Goal: Task Accomplishment & Management: Manage account settings

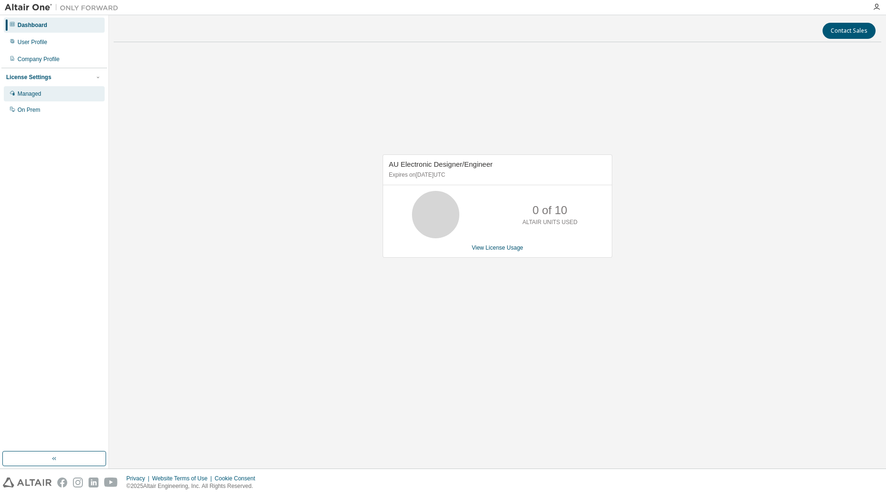
click at [60, 91] on div "Managed" at bounding box center [54, 93] width 101 height 15
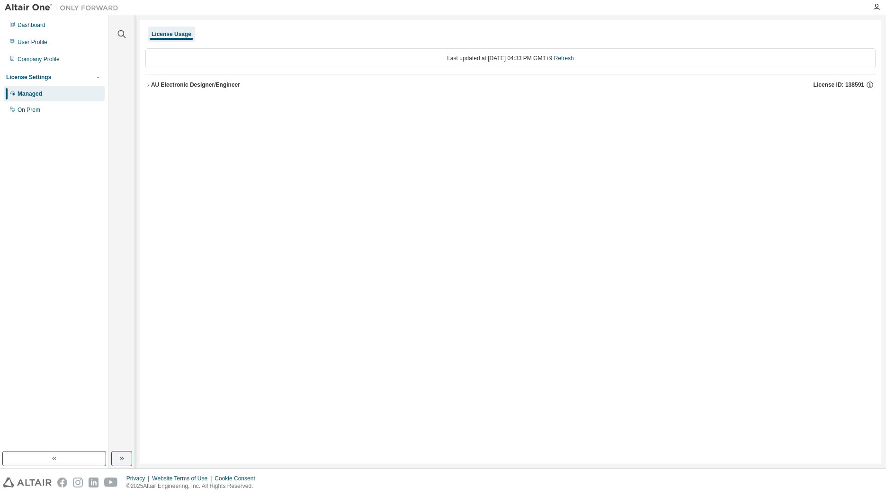
click at [152, 85] on div "AU Electronic Designer/Engineer" at bounding box center [195, 85] width 89 height 8
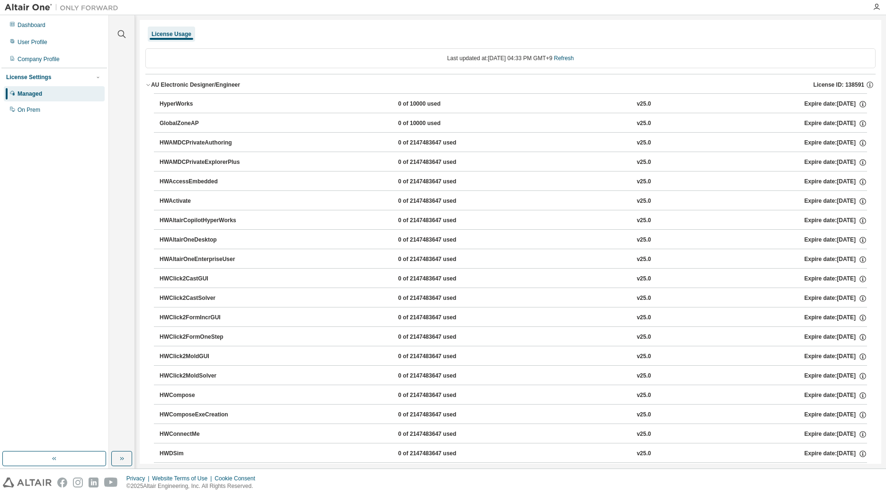
click at [152, 85] on div "AU Electronic Designer/Engineer" at bounding box center [195, 85] width 89 height 8
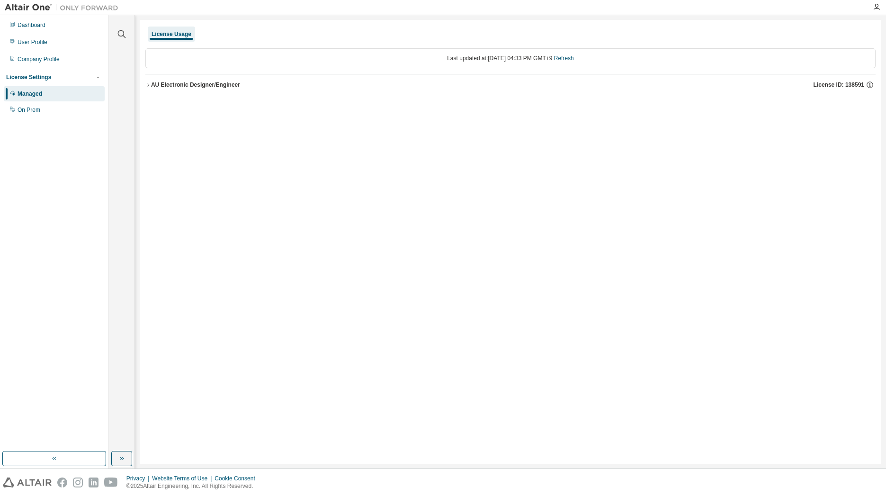
click at [152, 85] on div "AU Electronic Designer/Engineer" at bounding box center [195, 85] width 89 height 8
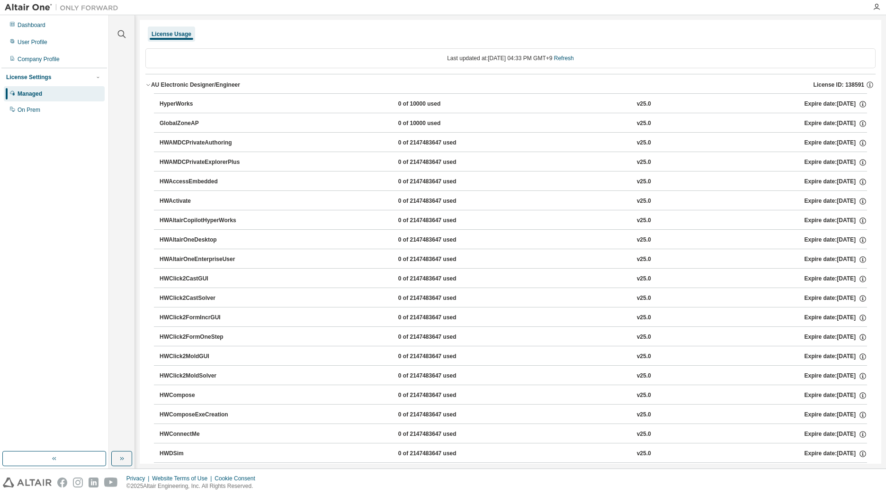
click at [148, 85] on icon "button" at bounding box center [148, 85] width 6 height 6
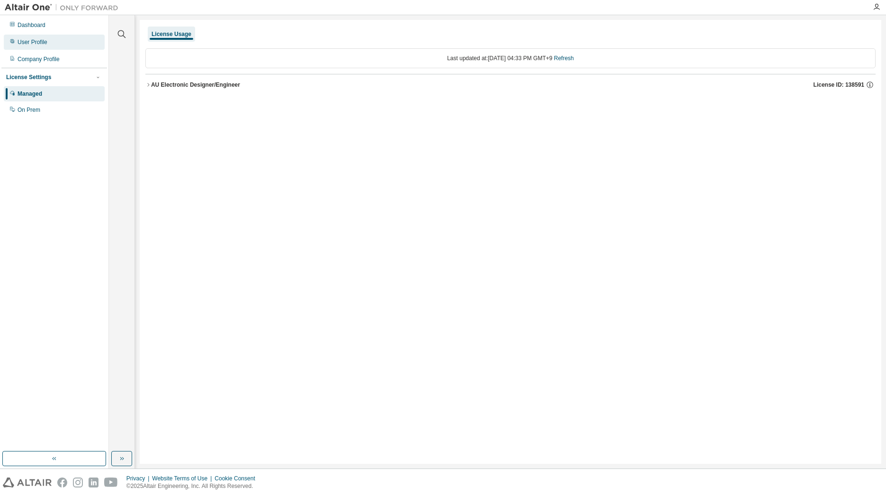
click at [39, 41] on div "User Profile" at bounding box center [33, 42] width 30 height 8
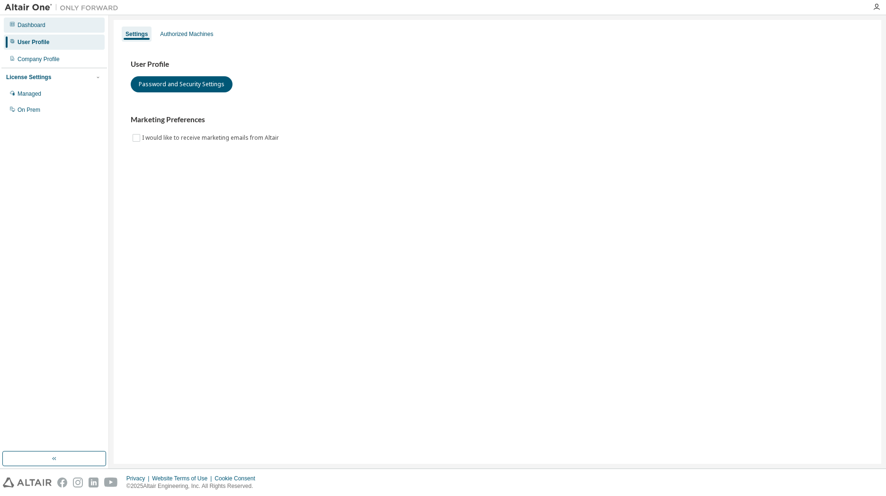
click at [45, 29] on div "Dashboard" at bounding box center [54, 25] width 101 height 15
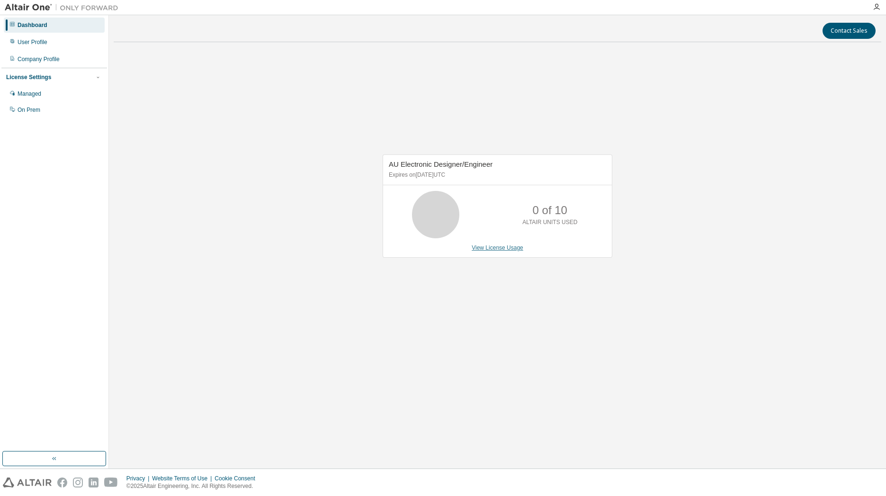
click at [499, 246] on link "View License Usage" at bounding box center [498, 247] width 52 height 7
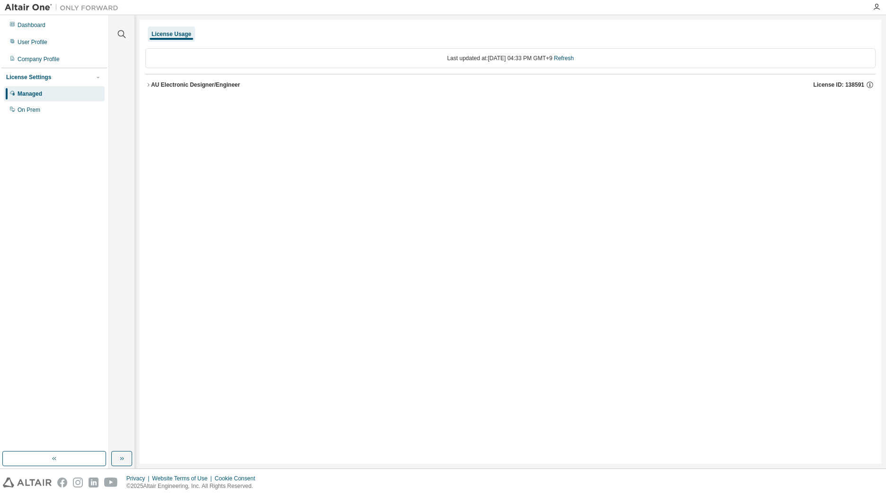
click at [460, 54] on div "Last updated at: Mon 2025-09-01 04:33 PM GMT+9 Refresh" at bounding box center [510, 58] width 730 height 20
click at [202, 39] on div "License Usage" at bounding box center [510, 34] width 730 height 17
click at [167, 34] on div "License Usage" at bounding box center [172, 34] width 40 height 8
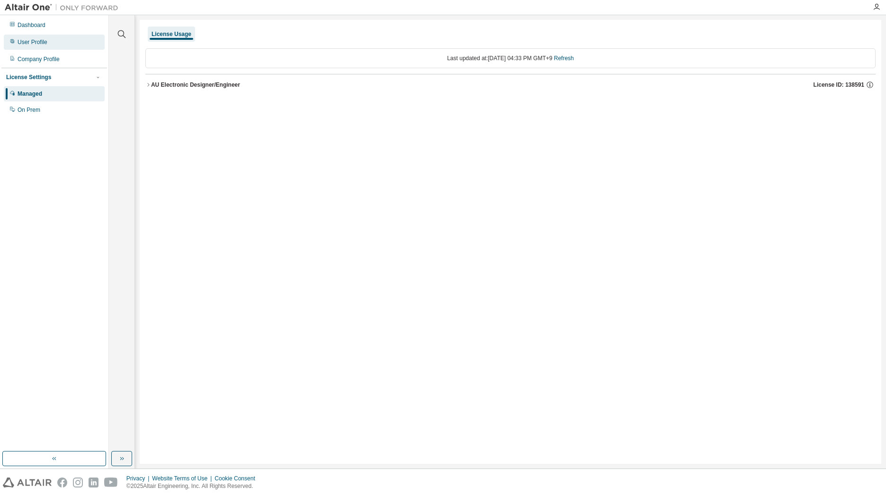
click at [59, 43] on div "User Profile" at bounding box center [54, 42] width 101 height 15
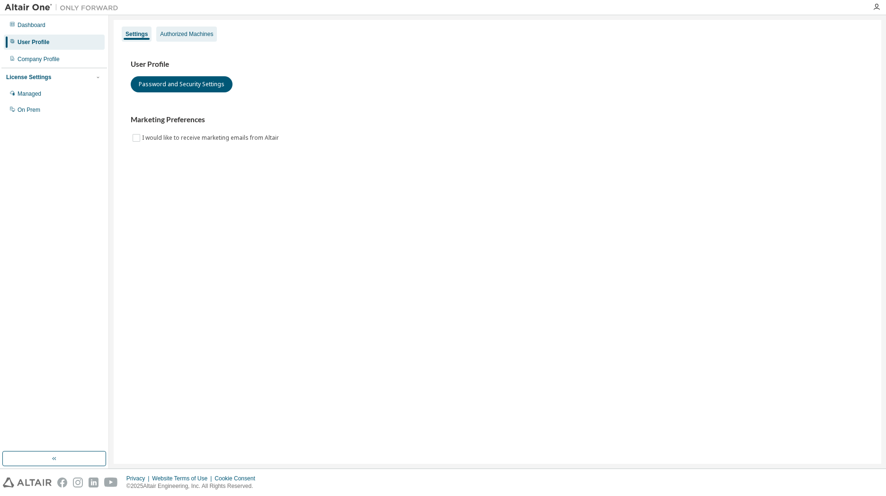
click at [180, 31] on div "Authorized Machines" at bounding box center [186, 34] width 53 height 8
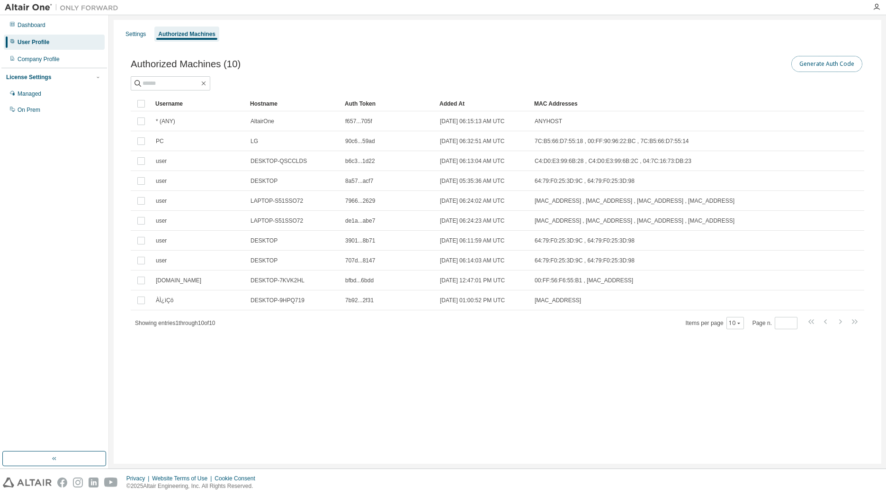
click at [813, 69] on button "Generate Auth Code" at bounding box center [826, 64] width 71 height 16
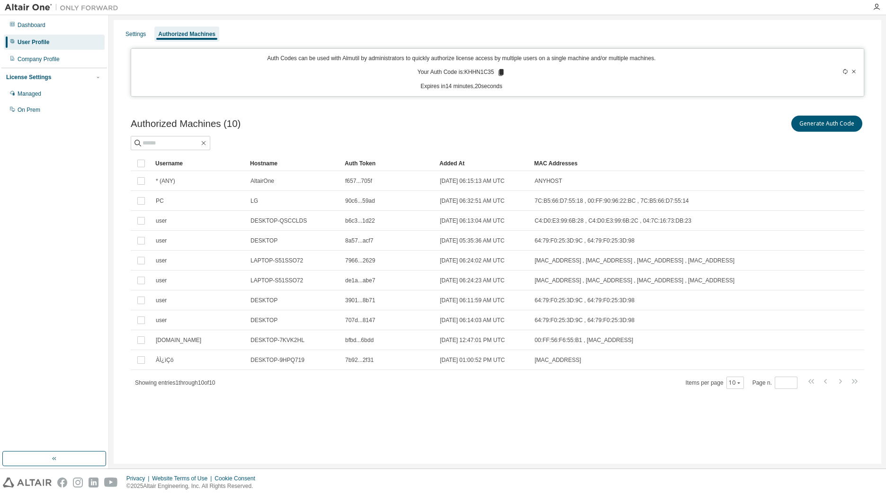
click at [774, 133] on div "Generate Auth Code" at bounding box center [681, 124] width 367 height 20
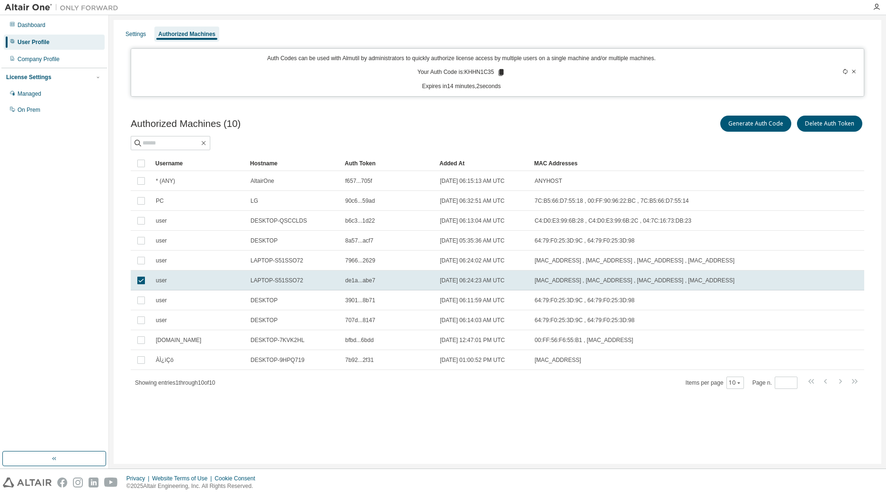
click at [868, 135] on div "Authorized Machines (10) Generate Auth Code Delete Auth Token Clear Load Save S…" at bounding box center [497, 258] width 756 height 312
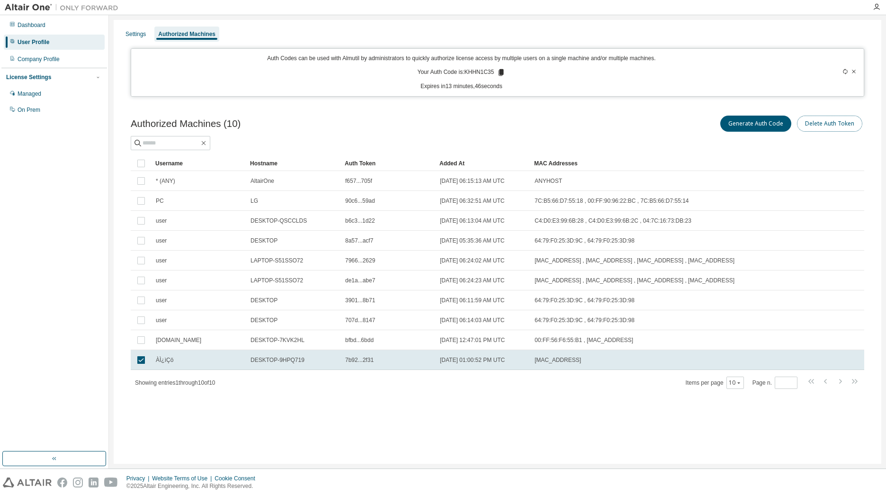
click at [850, 129] on button "Delete Auth Token" at bounding box center [829, 124] width 65 height 16
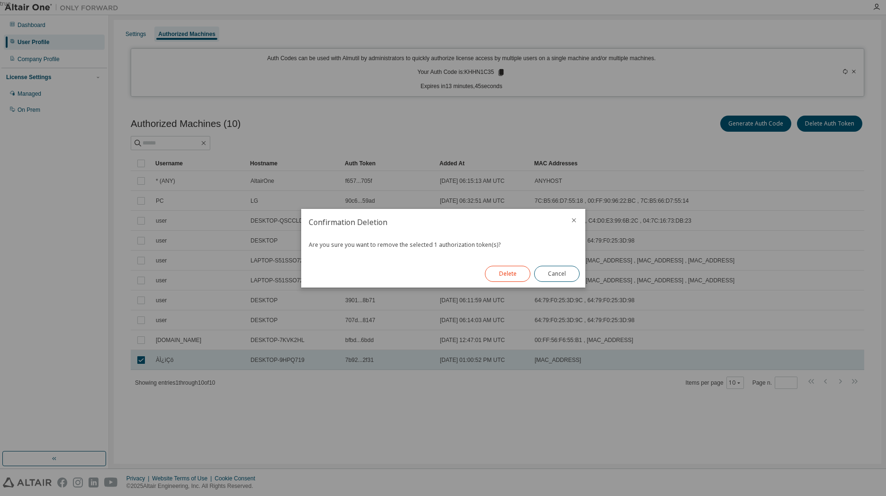
click at [512, 274] on button "Delete" at bounding box center [507, 274] width 45 height 16
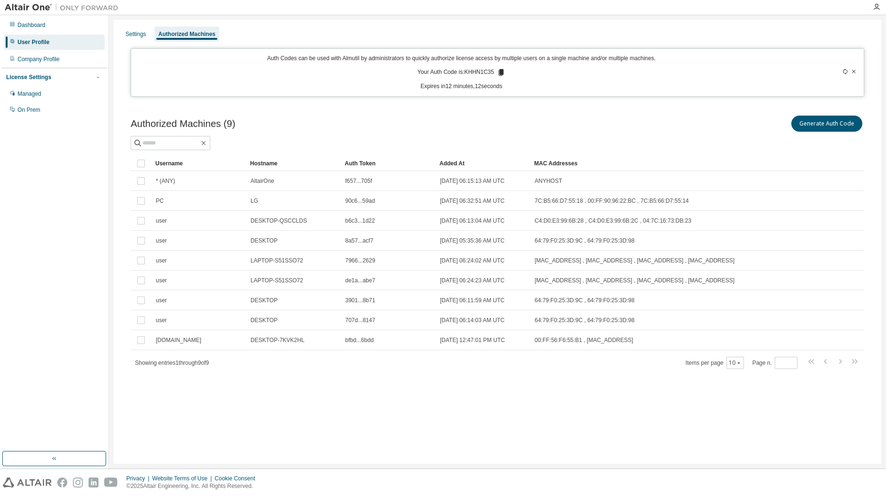
click at [474, 72] on p "Your Auth Code is: KHHN1C35" at bounding box center [462, 72] width 88 height 9
drag, startPoint x: 464, startPoint y: 72, endPoint x: 493, endPoint y: 72, distance: 29.8
click at [493, 72] on p "Your Auth Code is: KHHN1C35" at bounding box center [462, 72] width 88 height 9
click at [500, 72] on icon at bounding box center [501, 72] width 5 height 7
click at [53, 102] on div "Managed On Prem" at bounding box center [54, 101] width 106 height 31
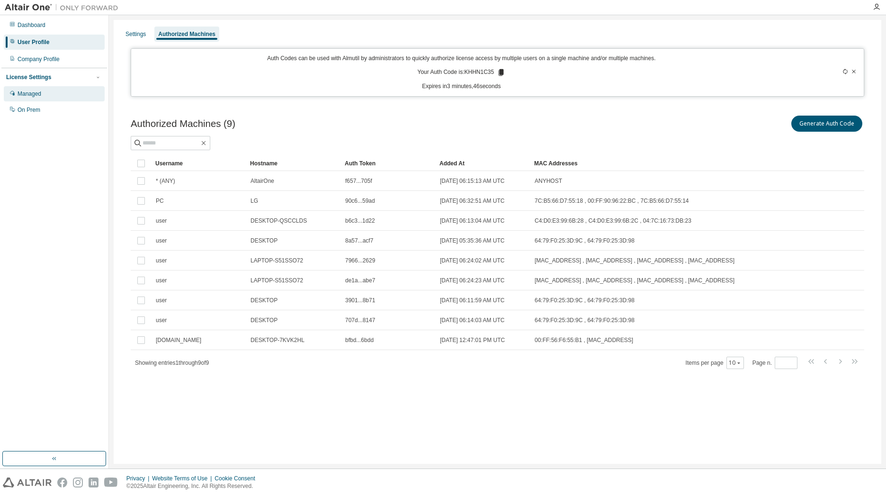
click at [54, 97] on div "Managed" at bounding box center [54, 93] width 101 height 15
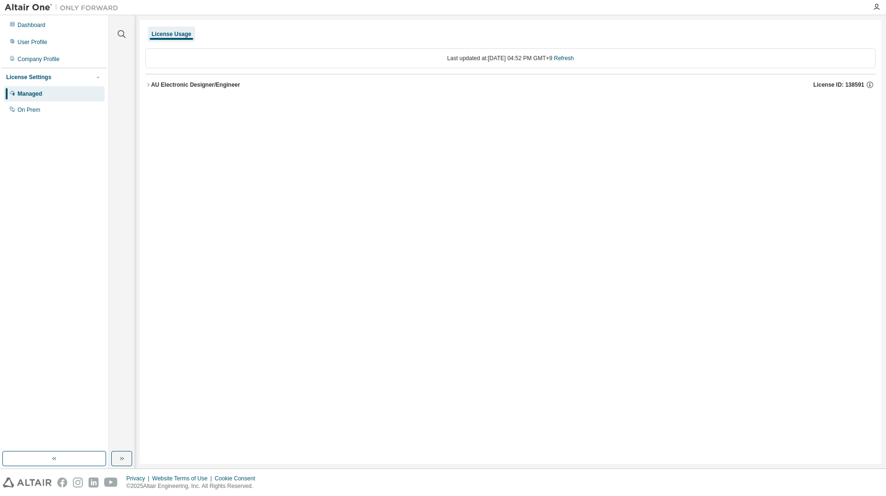
click at [219, 86] on div "AU Electronic Designer/Engineer" at bounding box center [195, 85] width 89 height 8
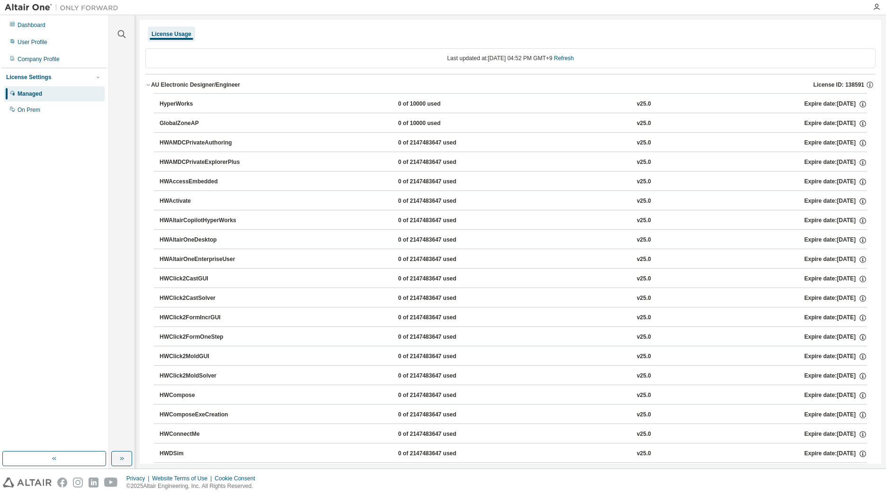
click at [219, 86] on div "AU Electronic Designer/Engineer" at bounding box center [195, 85] width 89 height 8
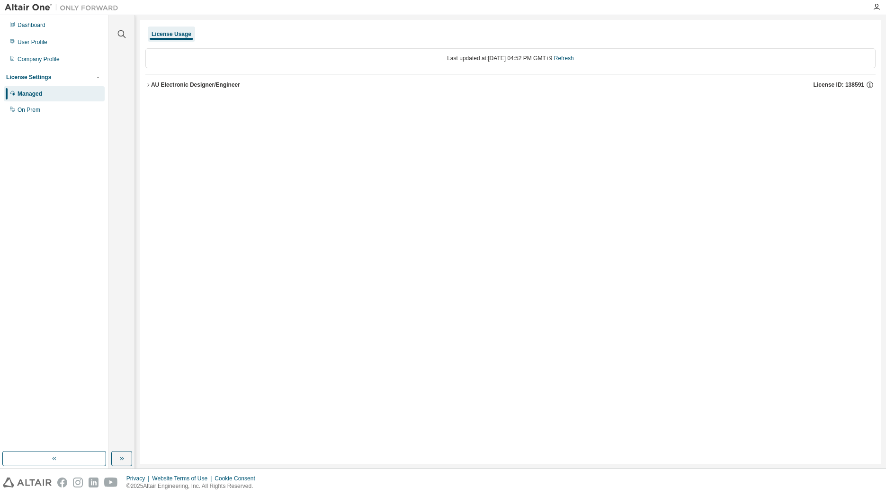
click at [197, 81] on div "AU Electronic Designer/Engineer" at bounding box center [195, 85] width 89 height 8
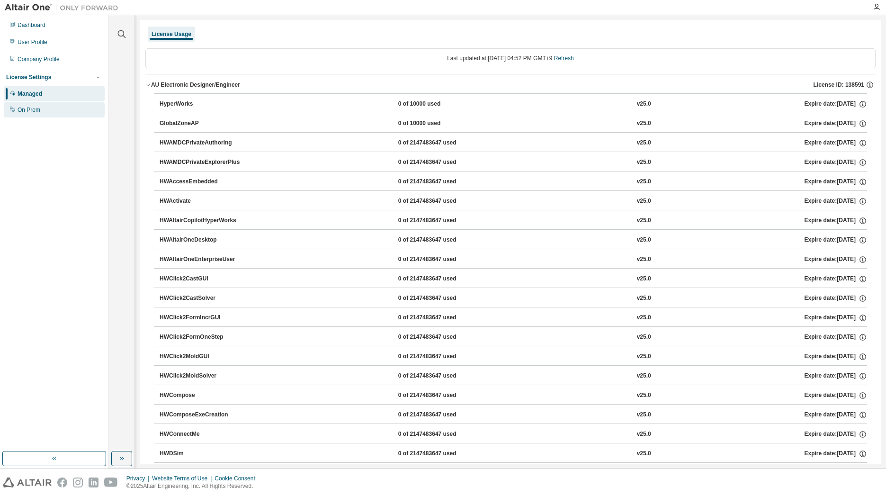
click at [36, 107] on div "On Prem" at bounding box center [29, 110] width 23 height 8
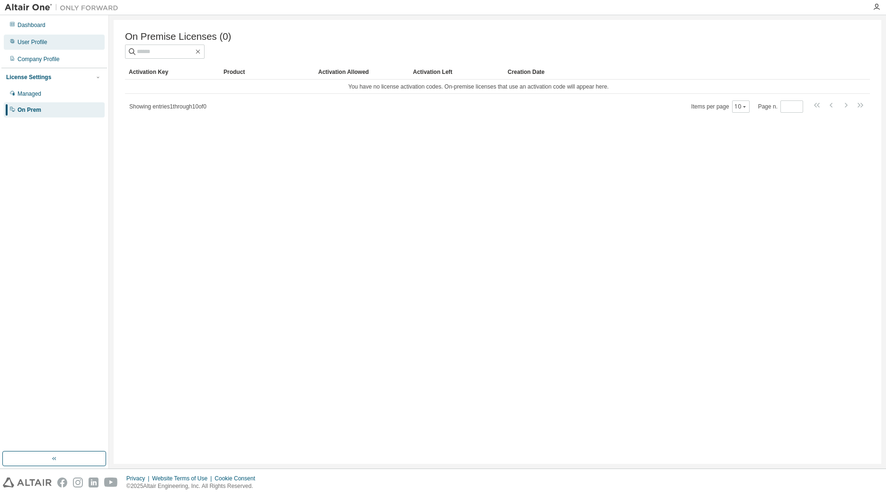
click at [60, 45] on div "User Profile" at bounding box center [54, 42] width 101 height 15
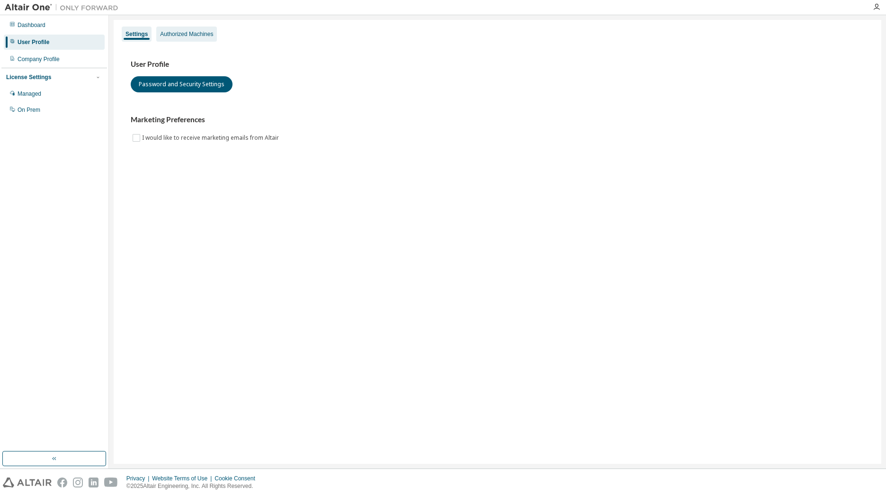
click at [184, 35] on div "Authorized Machines" at bounding box center [186, 34] width 53 height 8
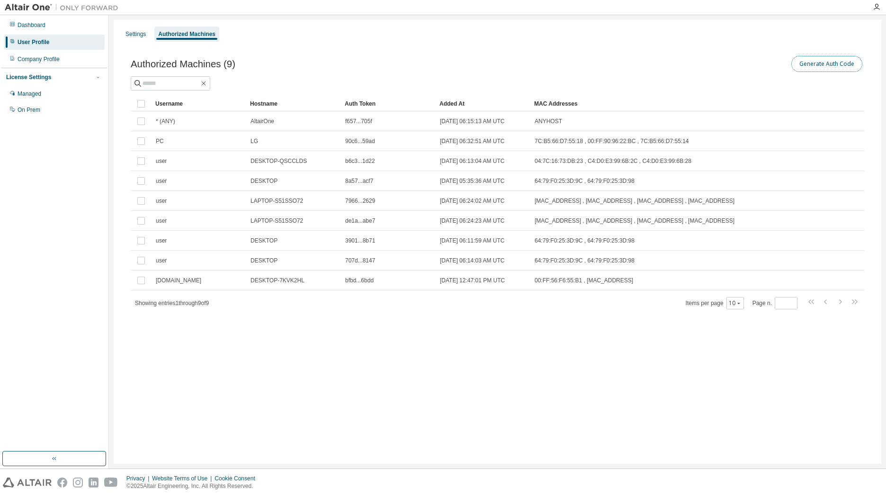
click at [809, 61] on button "Generate Auth Code" at bounding box center [826, 64] width 71 height 16
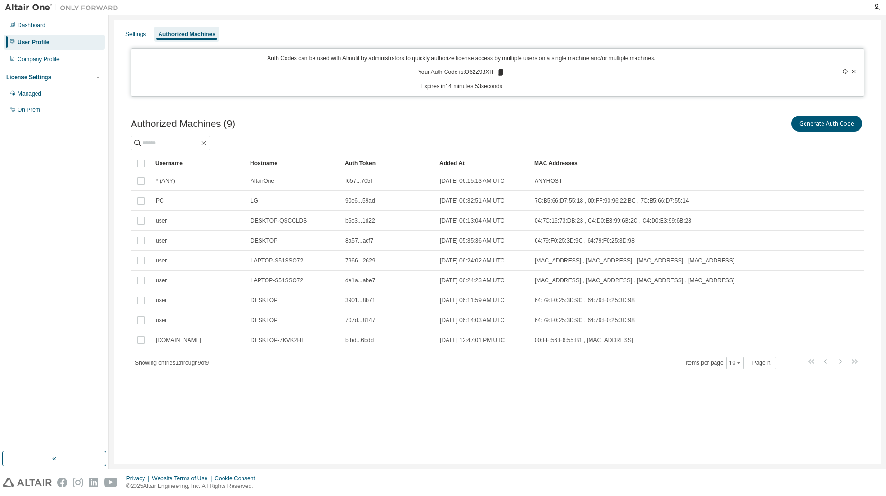
click at [454, 429] on div "Settings Authorized Machines Auth Codes can be used with Almutil by administrat…" at bounding box center [498, 242] width 768 height 444
click at [35, 6] on img at bounding box center [64, 7] width 118 height 9
click at [21, 485] on img at bounding box center [27, 482] width 49 height 10
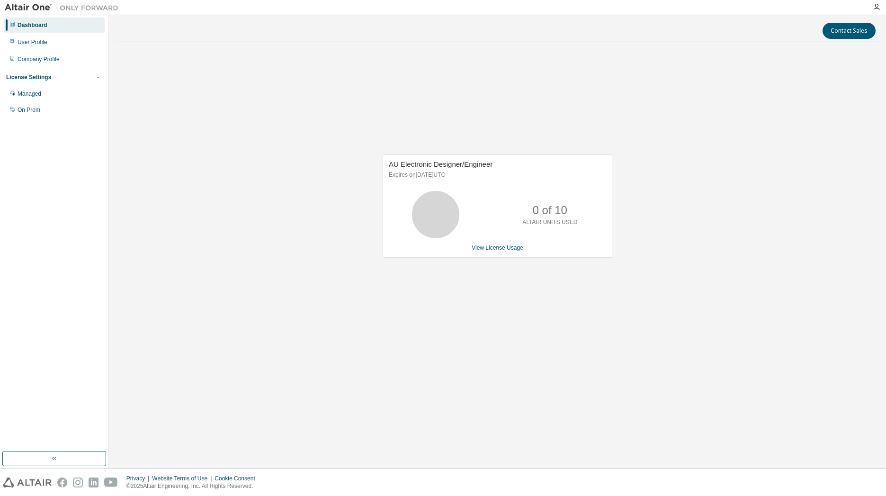
click at [793, 314] on div "AU Electronic Designer/Engineer Expires on December 10, 2025 UTC 0 of 10 ALTAIR…" at bounding box center [498, 211] width 768 height 322
click at [508, 251] on link "View License Usage" at bounding box center [498, 247] width 52 height 7
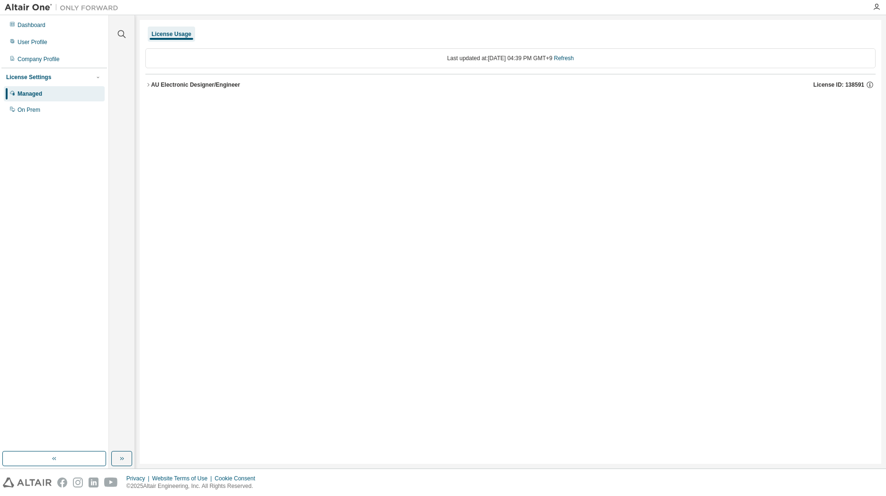
click at [211, 88] on div "AU Electronic Designer/Engineer" at bounding box center [195, 85] width 89 height 8
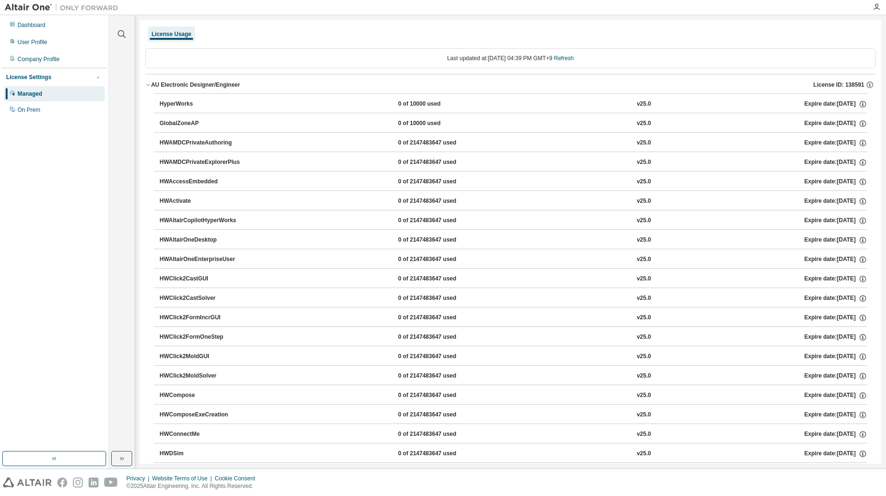
click at [204, 84] on div "AU Electronic Designer/Engineer" at bounding box center [195, 85] width 89 height 8
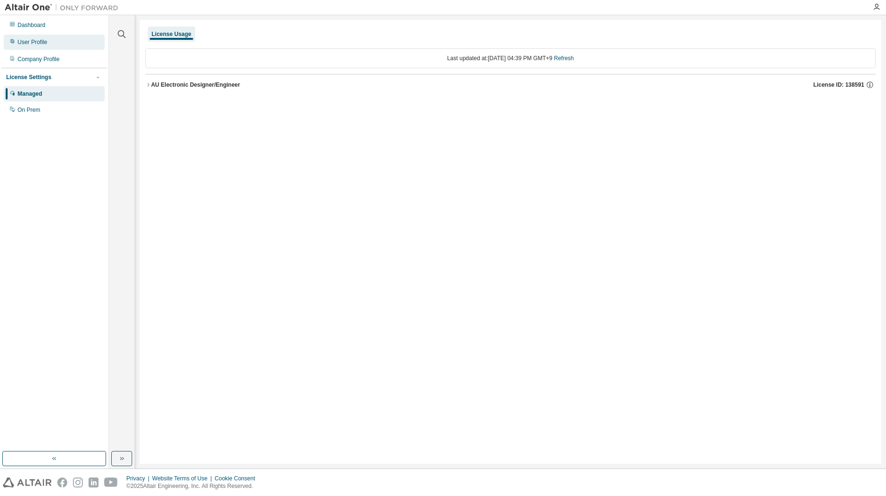
click at [51, 43] on div "User Profile" at bounding box center [54, 42] width 101 height 15
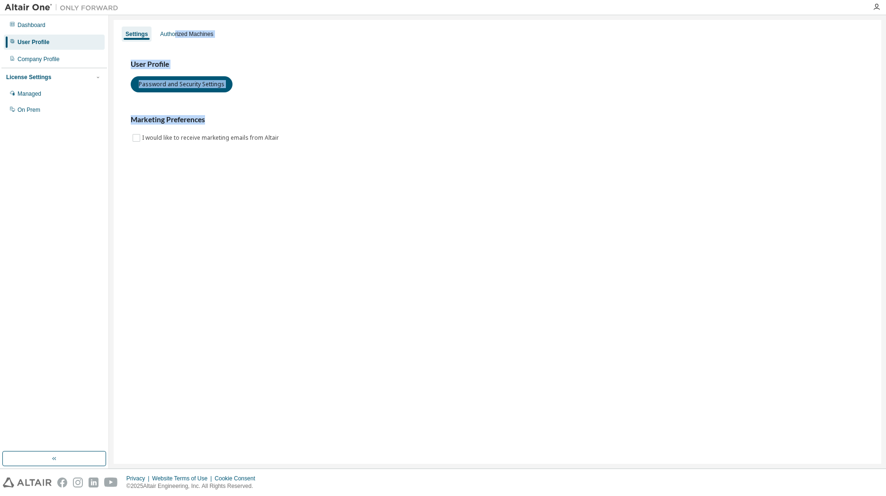
drag, startPoint x: 175, startPoint y: 31, endPoint x: 323, endPoint y: 114, distance: 169.8
click at [340, 119] on div "Settings Authorized Machines User Profile Password and Security Settings Market…" at bounding box center [498, 242] width 768 height 444
click at [316, 112] on div "User Profile Password and Security Settings Marketing Preferences I would like …" at bounding box center [498, 102] width 734 height 84
click at [180, 31] on div "Authorized Machines" at bounding box center [186, 34] width 53 height 8
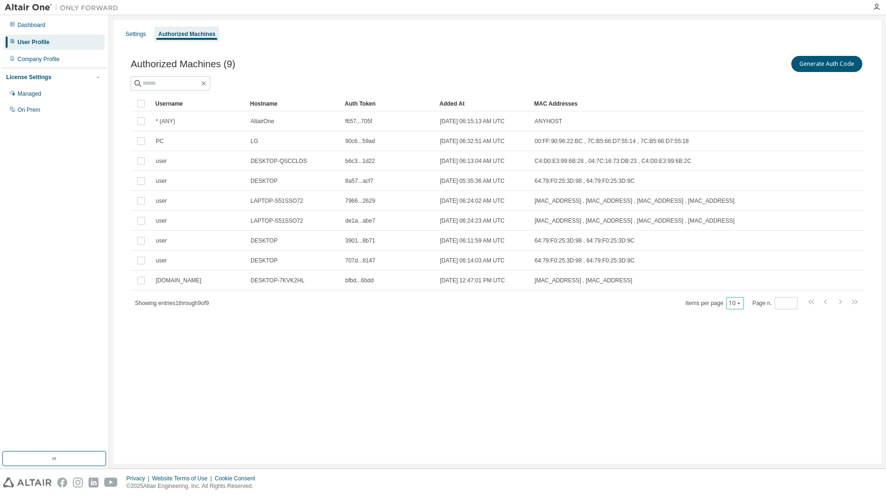
click at [738, 306] on div "10" at bounding box center [735, 303] width 18 height 12
click at [740, 302] on icon "button" at bounding box center [739, 303] width 6 height 6
click at [741, 338] on div "30" at bounding box center [766, 338] width 76 height 11
click at [131, 36] on div "Settings" at bounding box center [135, 34] width 20 height 8
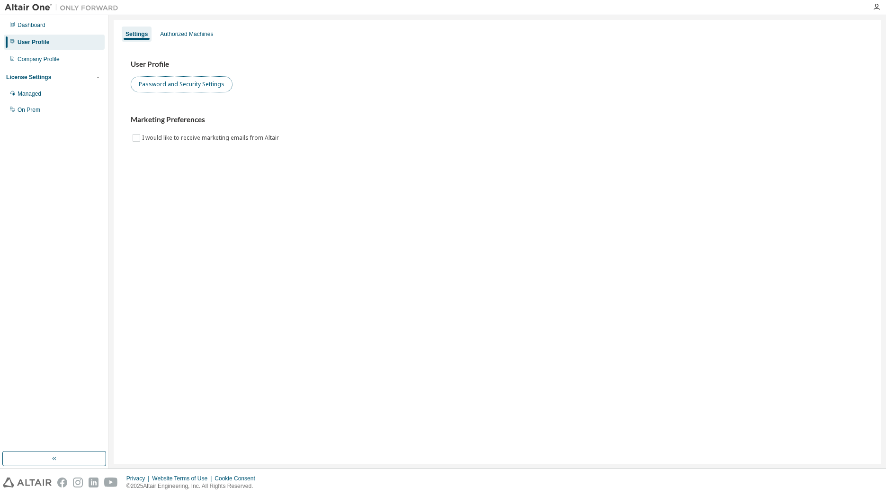
click at [172, 85] on button "Password and Security Settings" at bounding box center [182, 84] width 102 height 16
click at [179, 36] on div "Authorized Machines" at bounding box center [186, 34] width 53 height 8
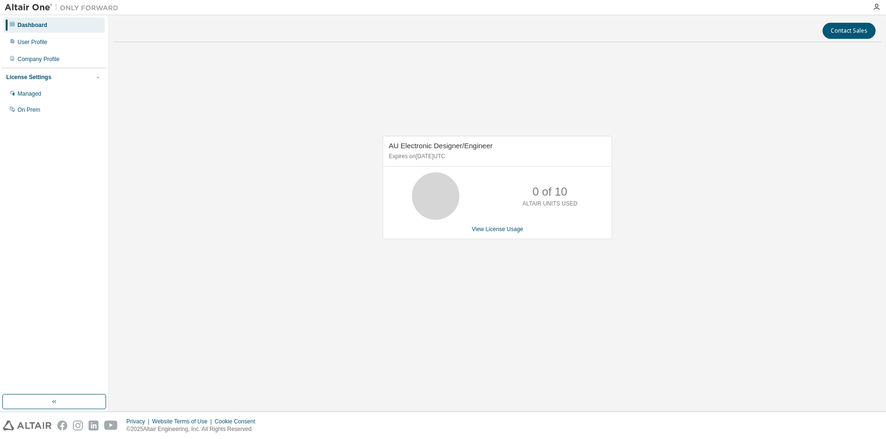
click at [468, 232] on div "View License Usage" at bounding box center [497, 229] width 217 height 8
click at [494, 232] on link "View License Usage" at bounding box center [498, 229] width 52 height 7
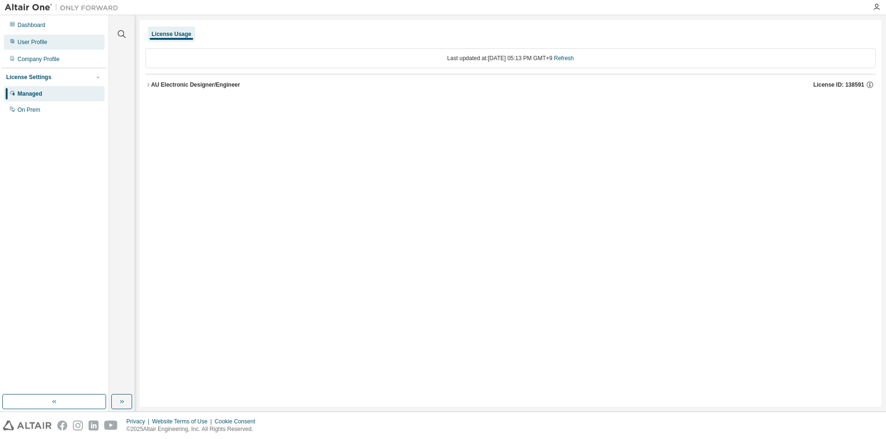
click at [43, 45] on div "User Profile" at bounding box center [33, 42] width 30 height 8
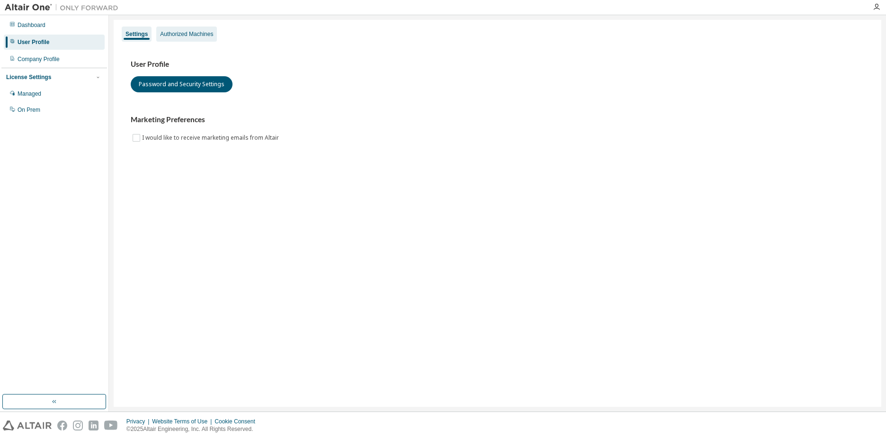
click at [167, 38] on div "Authorized Machines" at bounding box center [186, 34] width 61 height 15
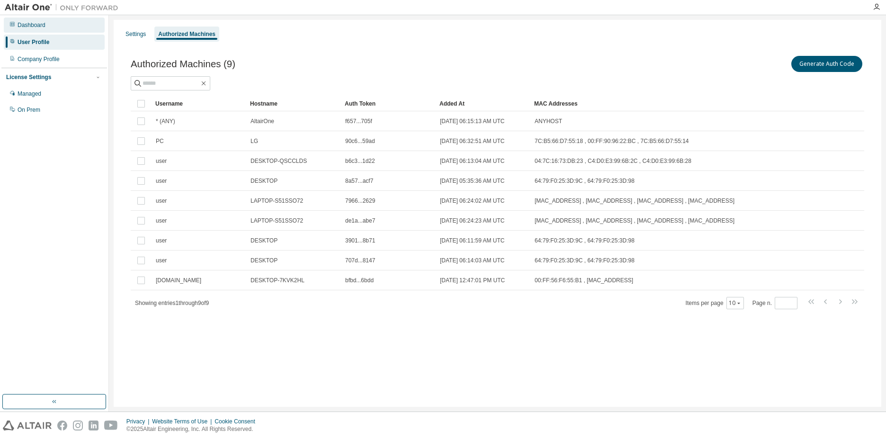
click at [36, 27] on div "Dashboard" at bounding box center [32, 25] width 28 height 8
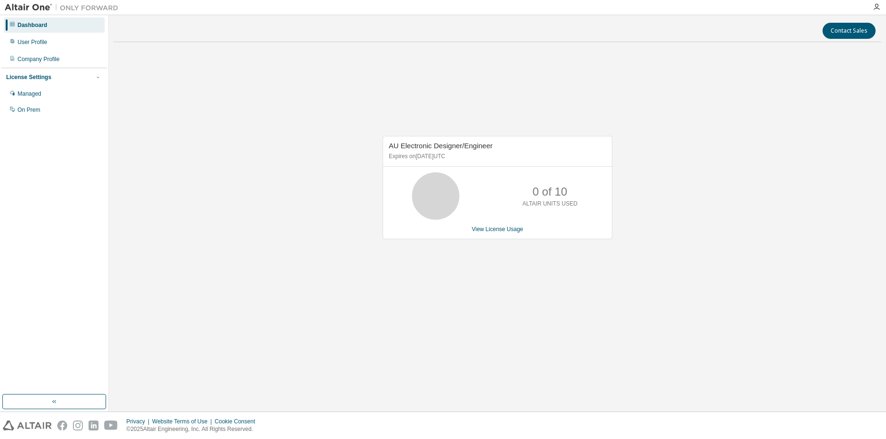
click at [442, 208] on icon at bounding box center [436, 196] width 24 height 24
click at [871, 6] on div at bounding box center [876, 7] width 19 height 8
click at [874, 6] on icon "button" at bounding box center [877, 7] width 8 height 8
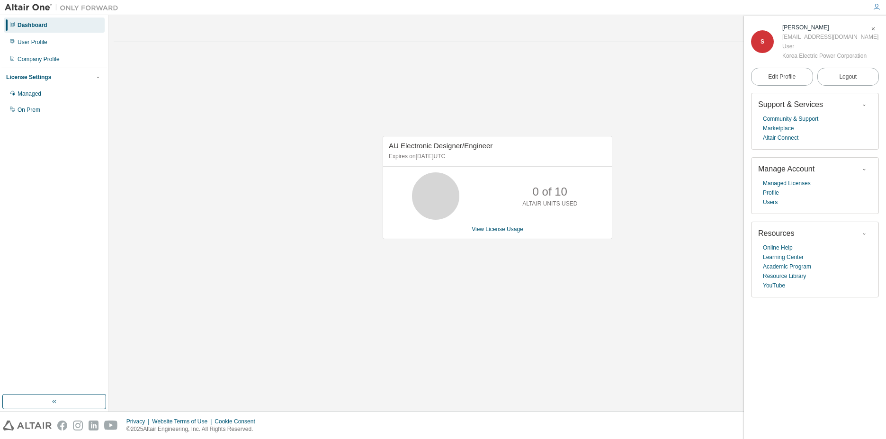
drag, startPoint x: 313, startPoint y: 73, endPoint x: 399, endPoint y: 67, distance: 86.4
click at [313, 73] on div "AU Electronic Designer/Engineer Expires on December 10, 2025 UTC 0 of 10 ALTAIR…" at bounding box center [498, 193] width 768 height 286
click at [876, 8] on icon "button" at bounding box center [877, 7] width 8 height 8
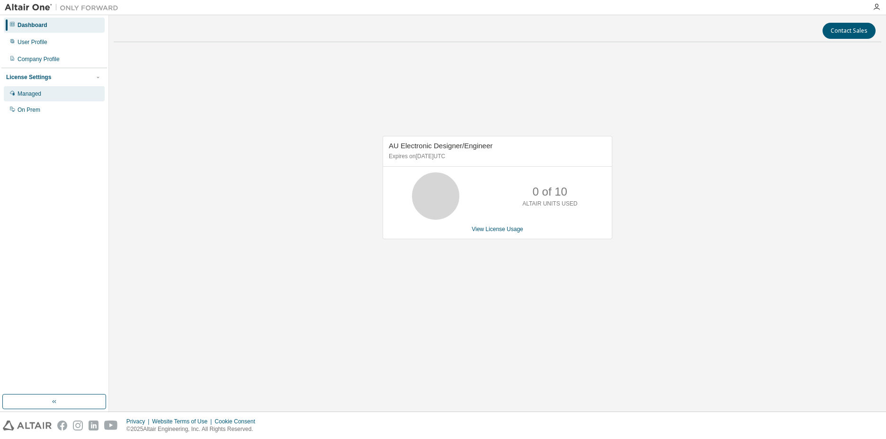
click at [53, 96] on div "Managed" at bounding box center [54, 93] width 101 height 15
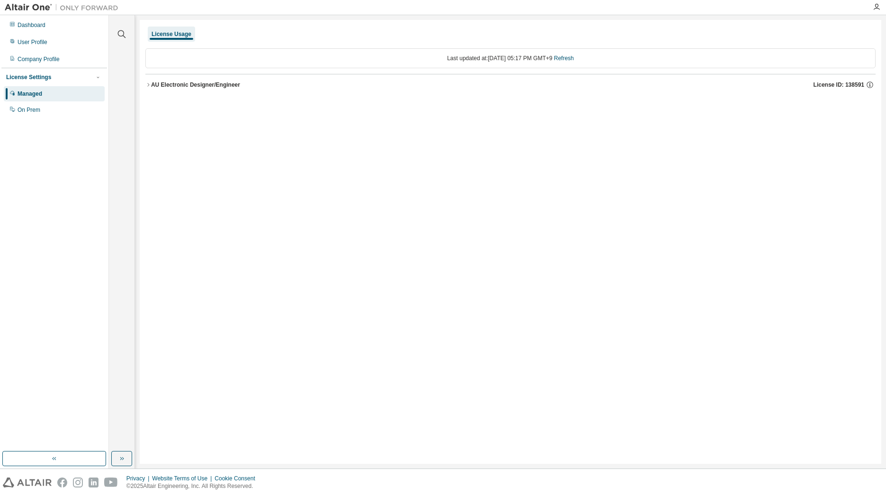
drag, startPoint x: 169, startPoint y: 157, endPoint x: 187, endPoint y: 145, distance: 21.5
click at [169, 157] on div "License Usage Last updated at: Mon 2025-09-01 05:17 PM GMT+9 Refresh AU Electro…" at bounding box center [511, 242] width 742 height 444
click at [207, 86] on div "AU Electronic Designer/Engineer" at bounding box center [195, 85] width 89 height 8
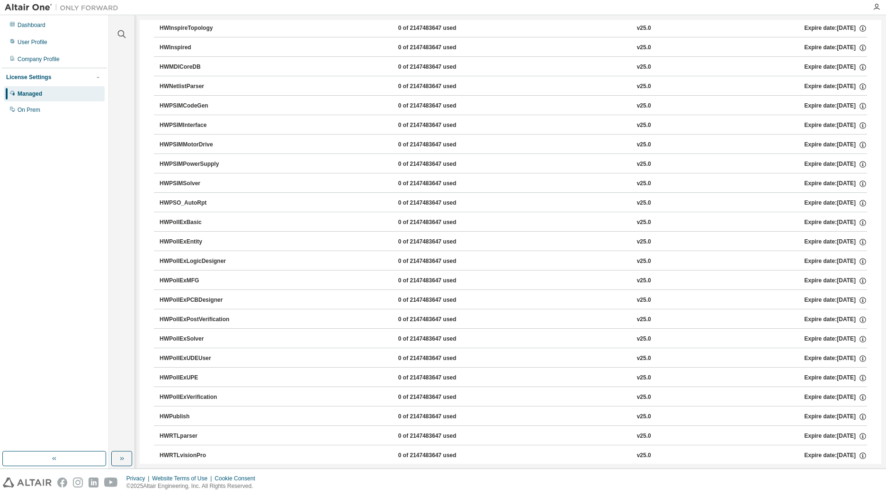
scroll to position [1755, 0]
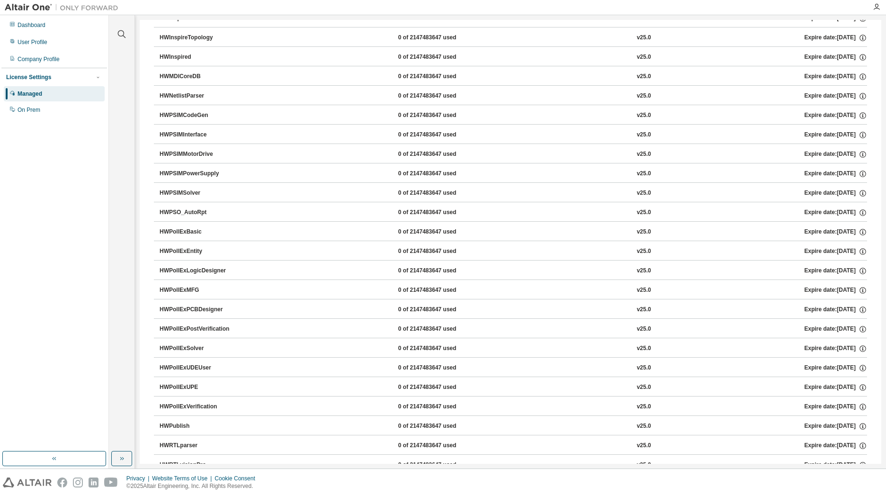
click at [206, 175] on div "HWPSIMPowerSupply" at bounding box center [202, 174] width 85 height 9
click at [859, 173] on icon "button" at bounding box center [863, 174] width 9 height 9
click at [46, 46] on div "User Profile" at bounding box center [54, 42] width 101 height 15
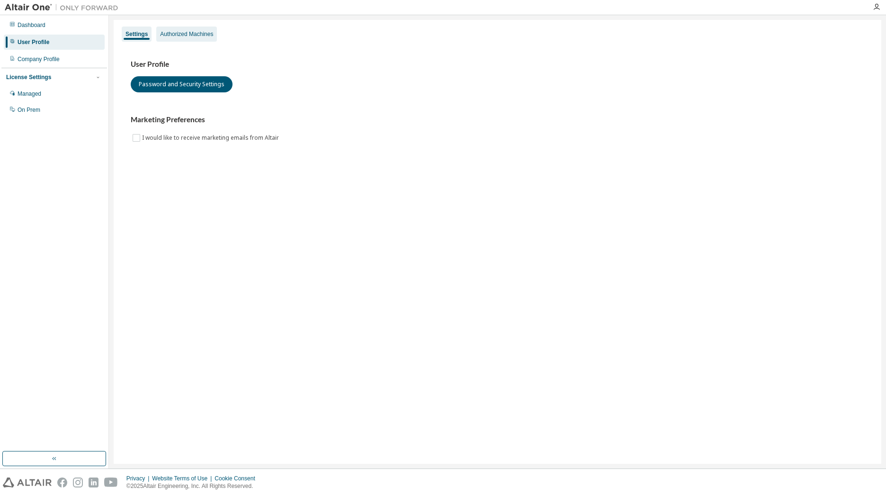
click at [188, 35] on div "Authorized Machines" at bounding box center [186, 34] width 53 height 8
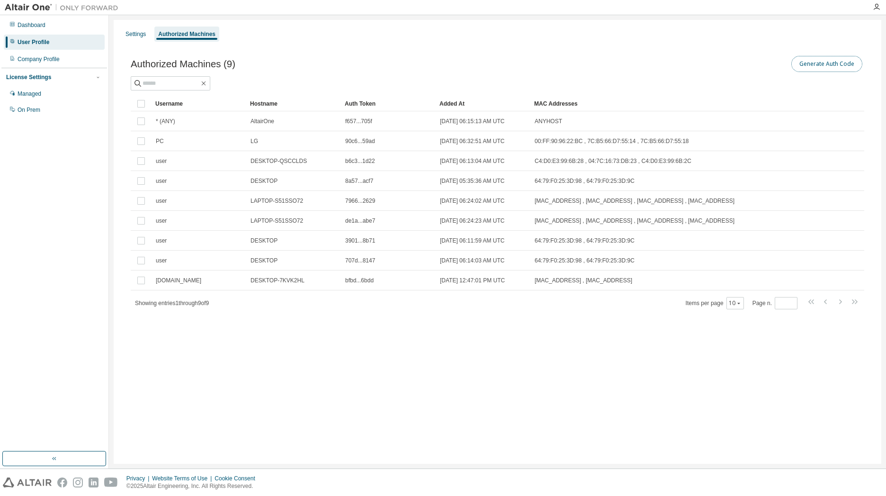
click at [834, 69] on button "Generate Auth Code" at bounding box center [826, 64] width 71 height 16
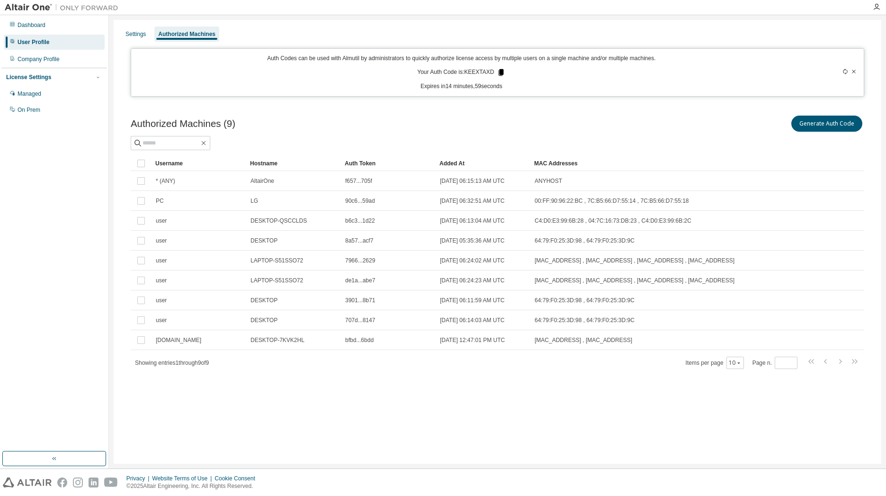
click at [499, 73] on icon at bounding box center [501, 72] width 5 height 7
click at [66, 172] on div "Dashboard User Profile Company Profile License Settings Managed On Prem" at bounding box center [54, 233] width 106 height 433
click at [47, 27] on div "Dashboard" at bounding box center [54, 25] width 101 height 15
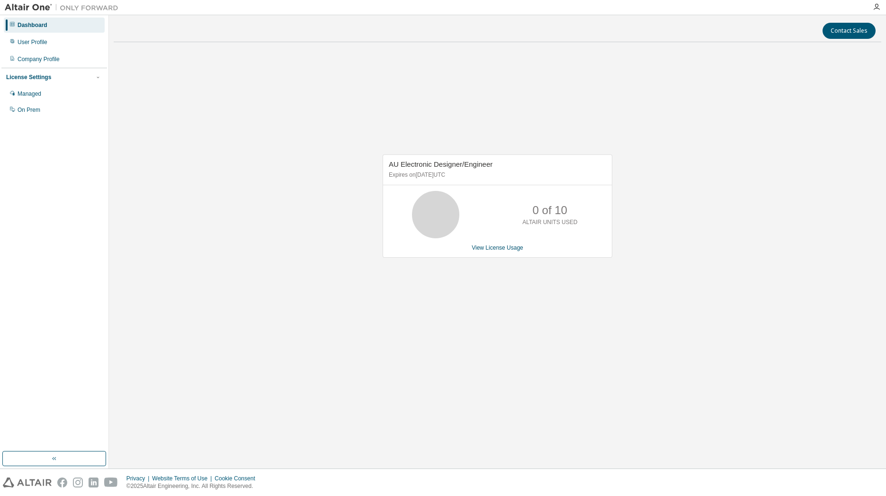
click at [539, 216] on p "0 of 10" at bounding box center [550, 210] width 35 height 16
click at [433, 226] on icon at bounding box center [436, 215] width 24 height 24
click at [489, 242] on div "AU Electronic Designer/Engineer Expires on December 10, 2025 UTC 0 of 10 ALTAIR…" at bounding box center [498, 205] width 230 height 103
click at [494, 249] on link "View License Usage" at bounding box center [498, 247] width 52 height 7
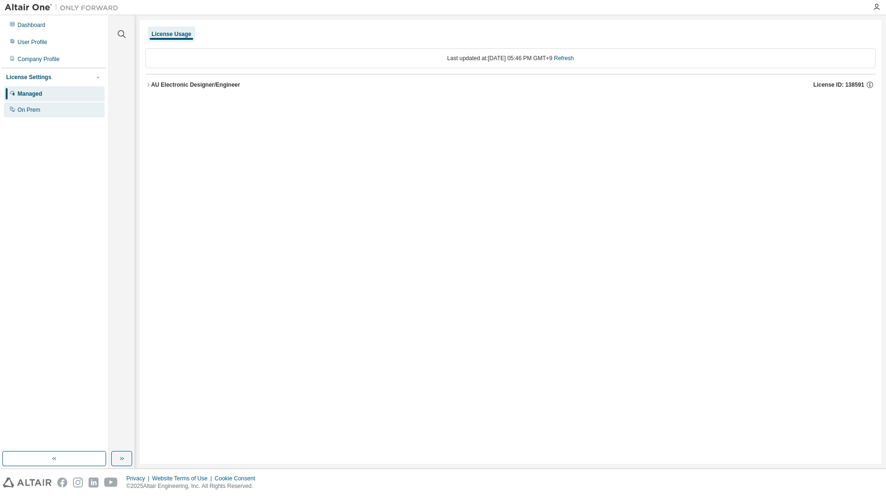
click at [65, 112] on div "On Prem" at bounding box center [54, 109] width 101 height 15
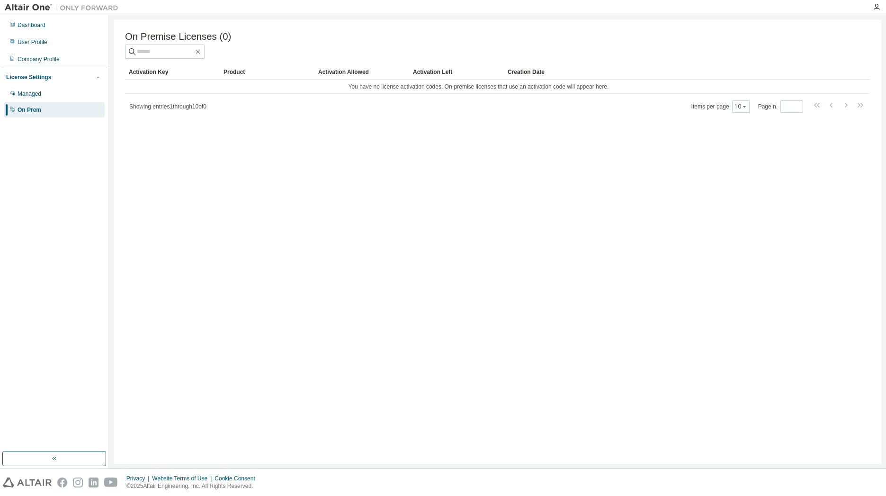
click at [423, 74] on div "Activation Left" at bounding box center [456, 71] width 87 height 15
click at [170, 78] on div "Activation Key" at bounding box center [172, 71] width 87 height 15
click at [40, 59] on div "Company Profile" at bounding box center [39, 59] width 42 height 8
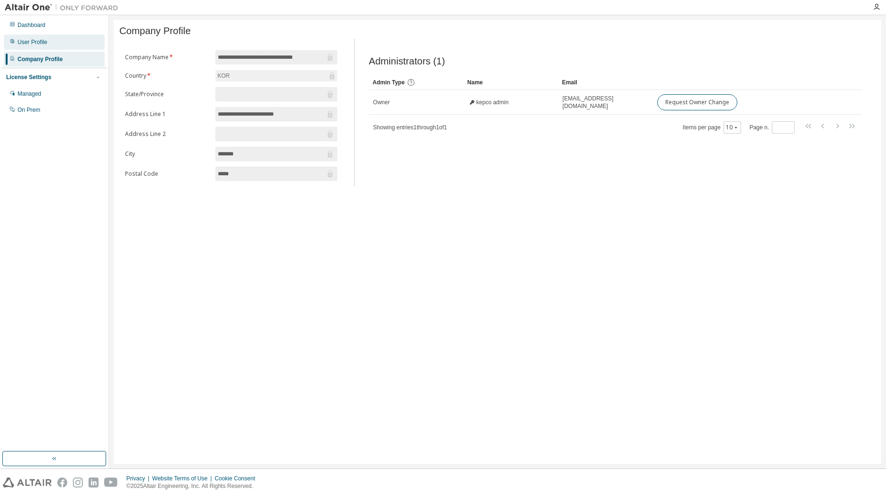
click at [39, 42] on div "User Profile" at bounding box center [33, 42] width 30 height 8
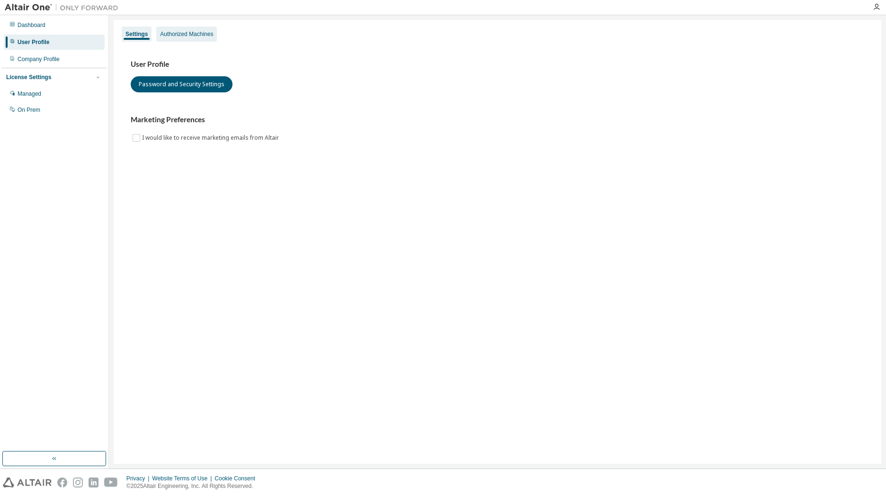
click at [203, 34] on div "Authorized Machines" at bounding box center [186, 34] width 53 height 8
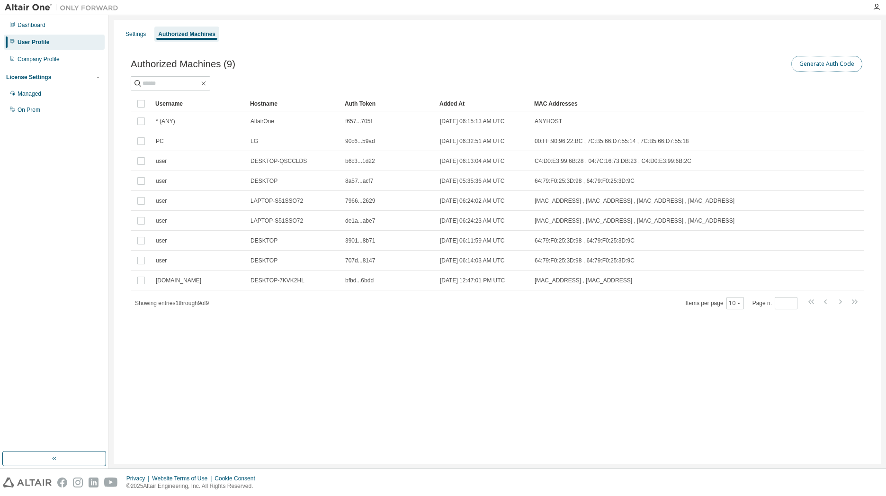
click at [838, 63] on button "Generate Auth Code" at bounding box center [826, 64] width 71 height 16
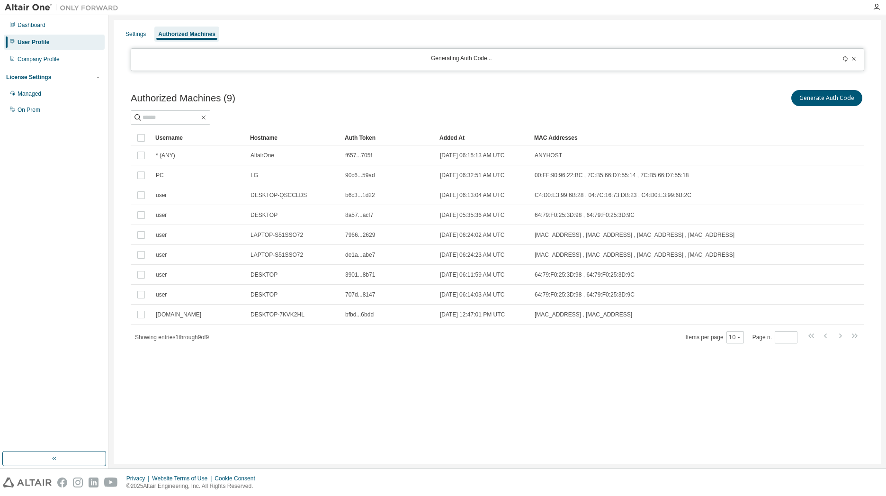
click at [846, 59] on div at bounding box center [822, 59] width 72 height 10
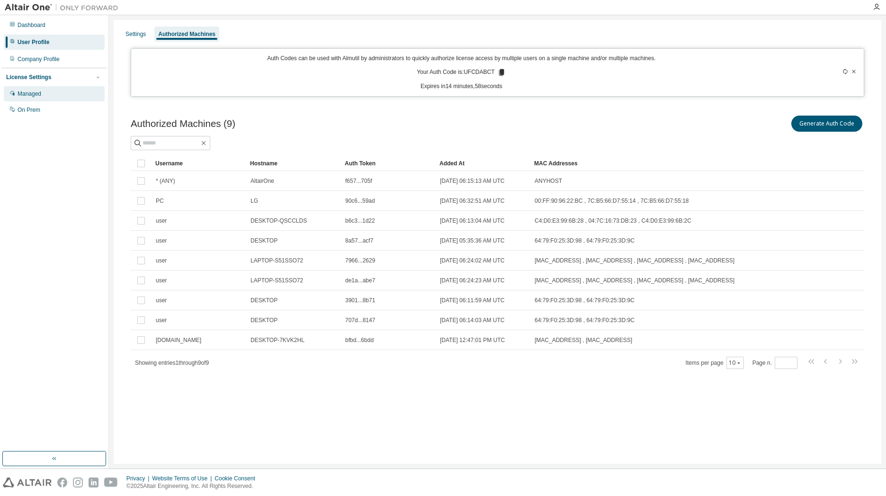
click at [51, 98] on div "Managed" at bounding box center [54, 93] width 101 height 15
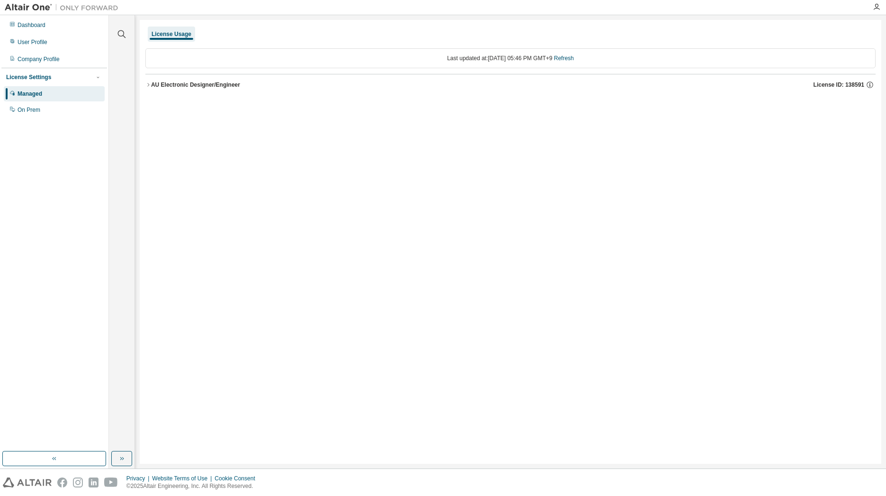
click at [363, 91] on button "AU Electronic Designer/Engineer License ID: 138591" at bounding box center [510, 84] width 730 height 21
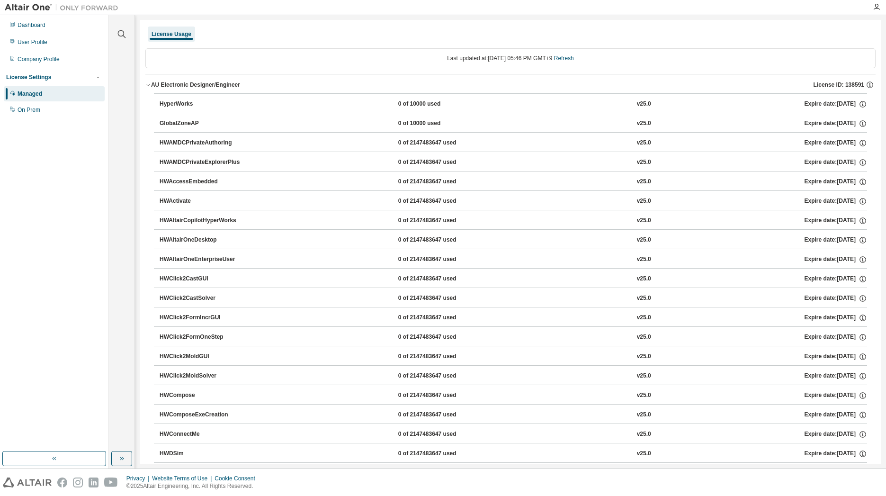
click at [149, 86] on icon "button" at bounding box center [148, 85] width 6 height 6
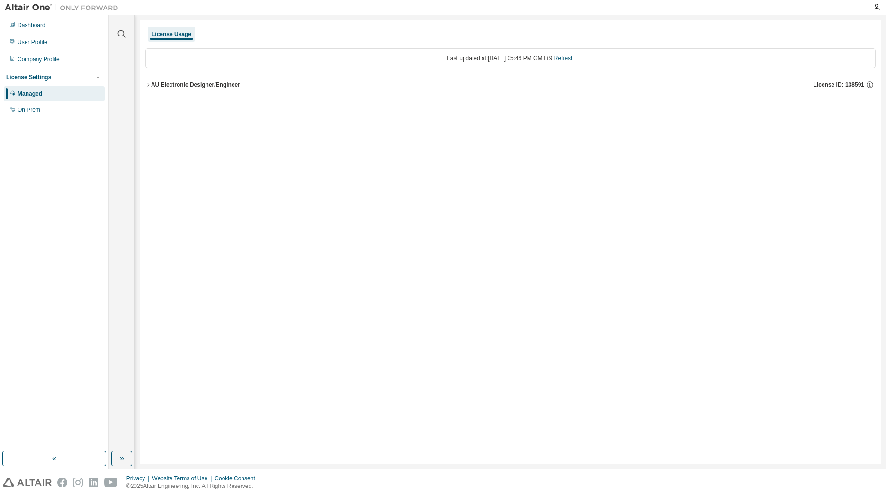
click at [149, 86] on icon "button" at bounding box center [148, 85] width 6 height 6
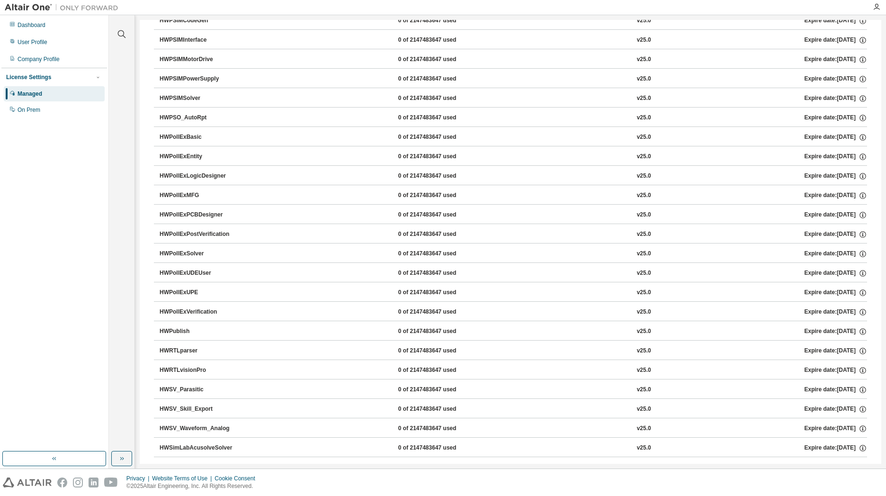
scroll to position [1661, 0]
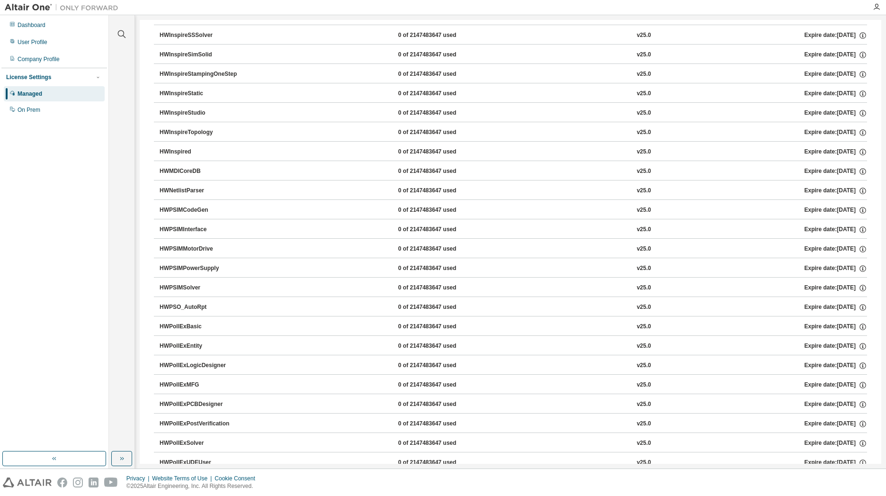
click at [194, 268] on div "HWPSIMPowerSupply" at bounding box center [202, 268] width 85 height 9
click at [193, 268] on div "HWPSIMPowerSupply" at bounding box center [202, 268] width 85 height 9
click at [182, 265] on div "HWPSIMPowerSupply" at bounding box center [202, 268] width 85 height 9
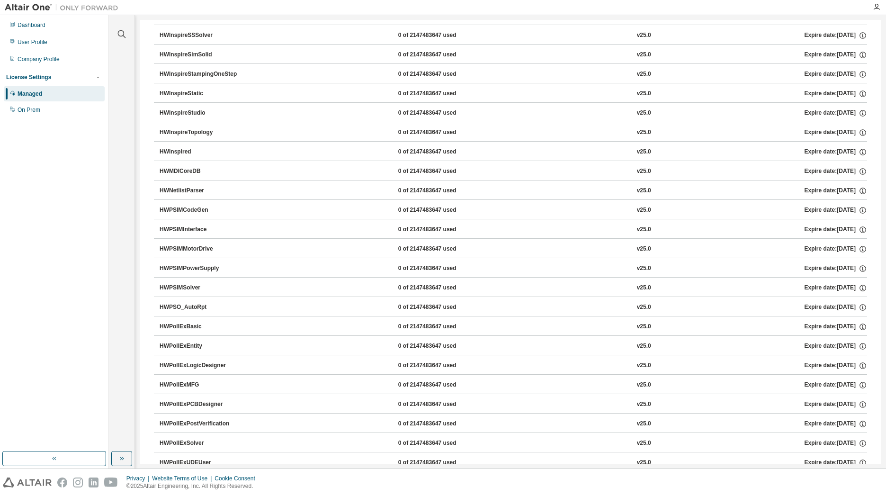
click at [182, 265] on div "HWPSIMPowerSupply" at bounding box center [202, 268] width 85 height 9
click at [637, 270] on div "v25.0" at bounding box center [644, 268] width 14 height 9
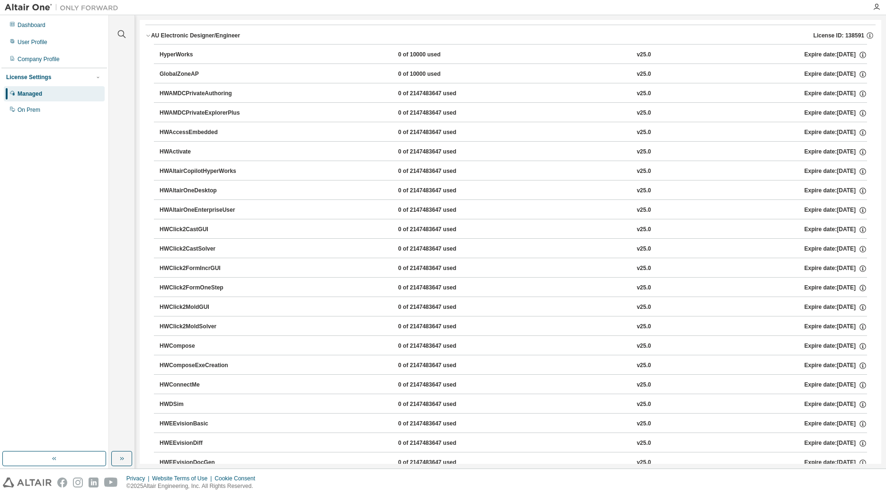
scroll to position [0, 0]
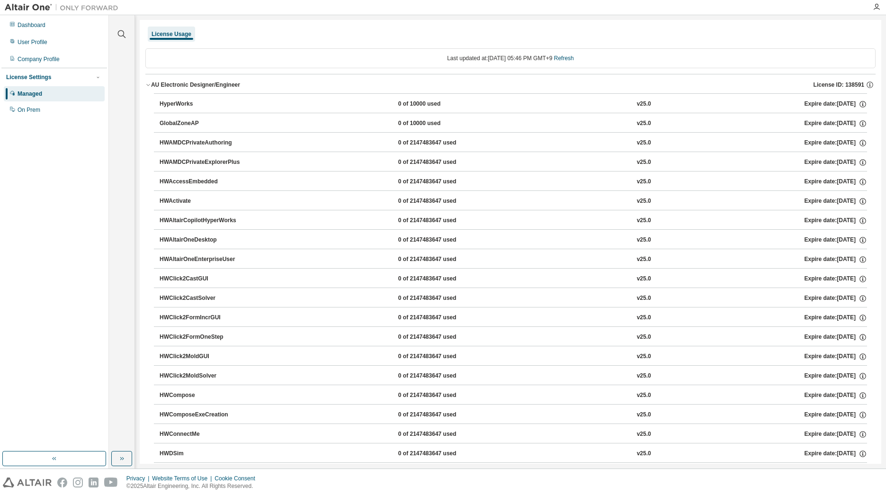
click at [849, 82] on span "License ID: 138591" at bounding box center [839, 85] width 51 height 8
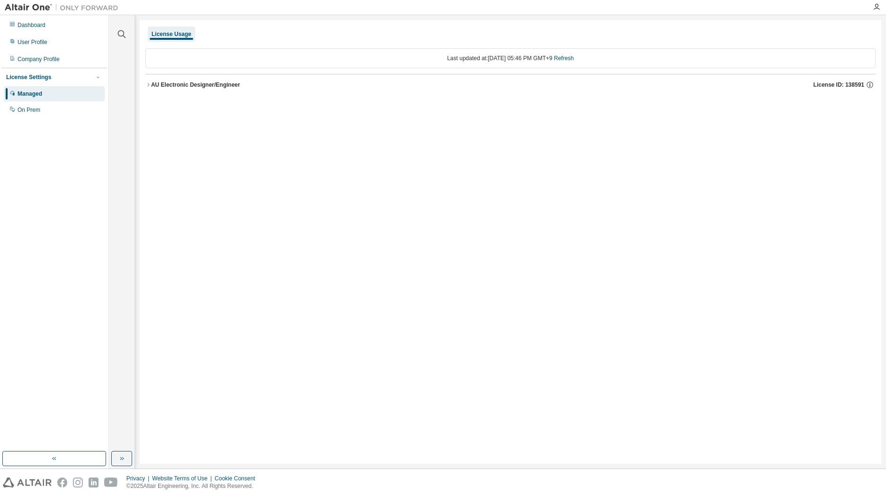
click at [853, 85] on span "License ID: 138591" at bounding box center [839, 85] width 51 height 8
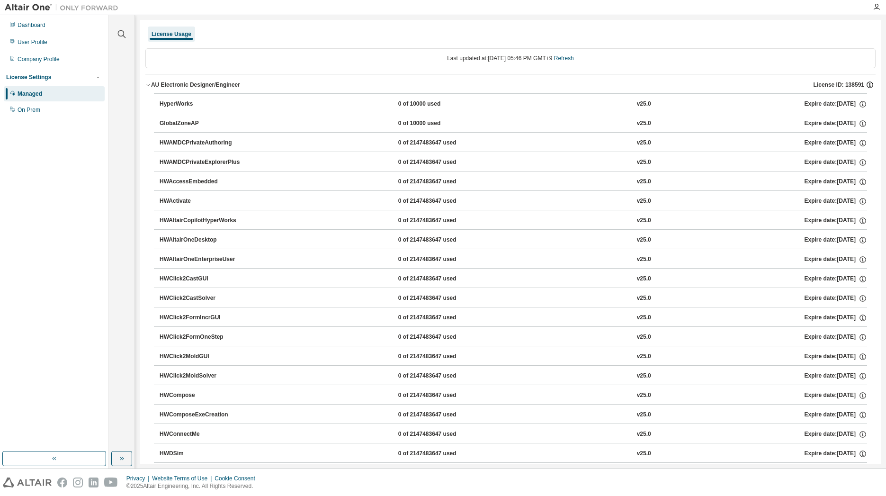
click at [866, 83] on icon "button" at bounding box center [870, 85] width 9 height 9
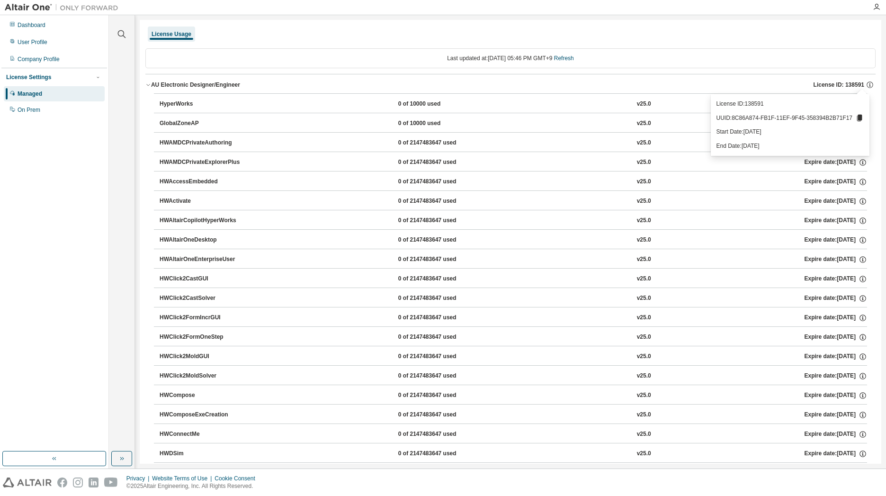
click at [860, 116] on icon at bounding box center [859, 118] width 5 height 7
click at [855, 117] on icon at bounding box center [859, 118] width 9 height 9
click at [857, 117] on icon at bounding box center [859, 118] width 5 height 7
click at [823, 135] on div "UUID copied to clipboard" at bounding box center [829, 135] width 69 height 15
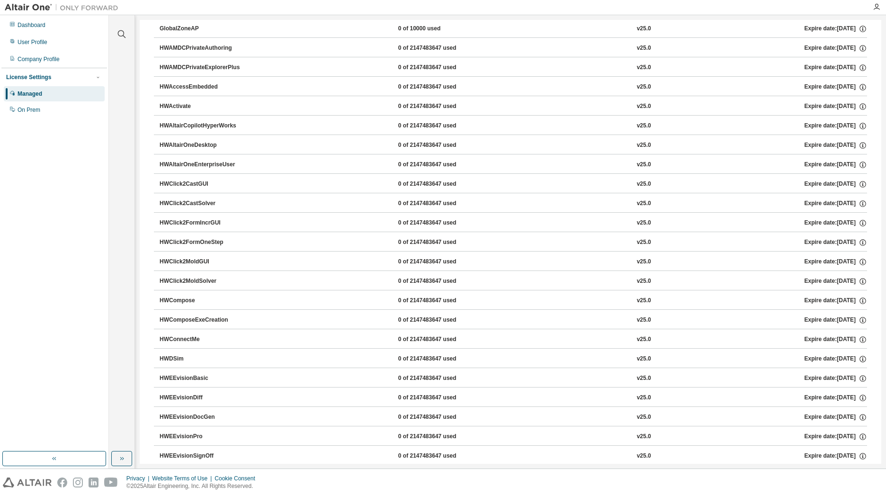
scroll to position [0, 0]
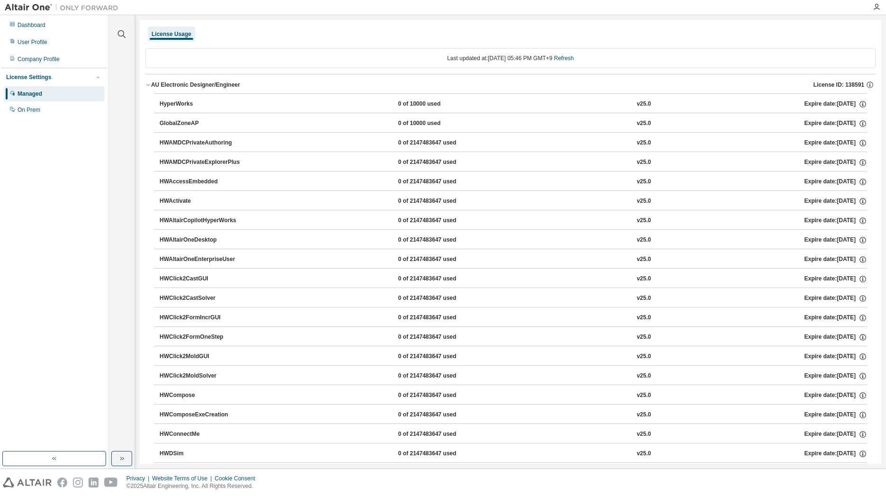
click at [863, 79] on button "AU Electronic Designer/Engineer License ID: 138591" at bounding box center [510, 84] width 730 height 21
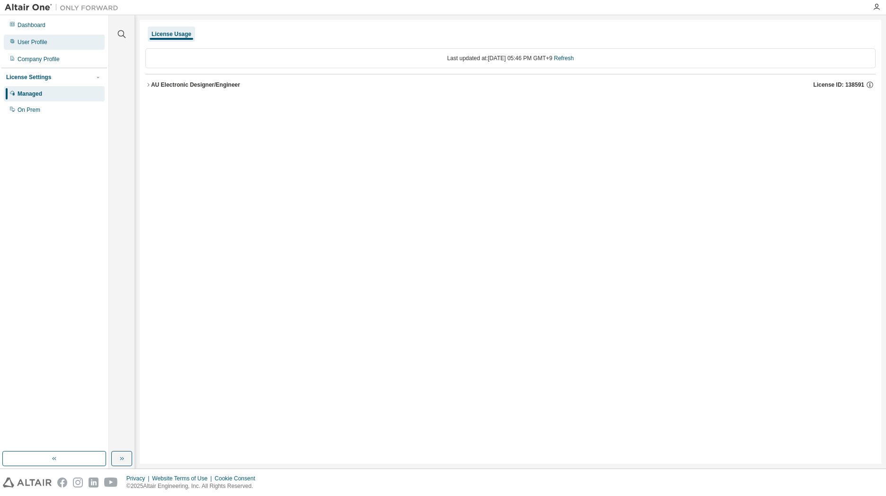
click at [34, 46] on div "User Profile" at bounding box center [54, 42] width 101 height 15
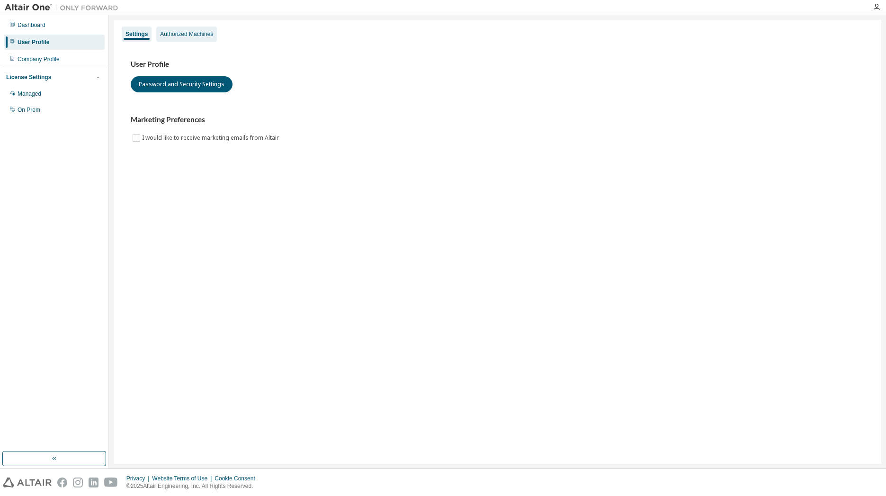
click at [189, 34] on div "Authorized Machines" at bounding box center [186, 34] width 53 height 8
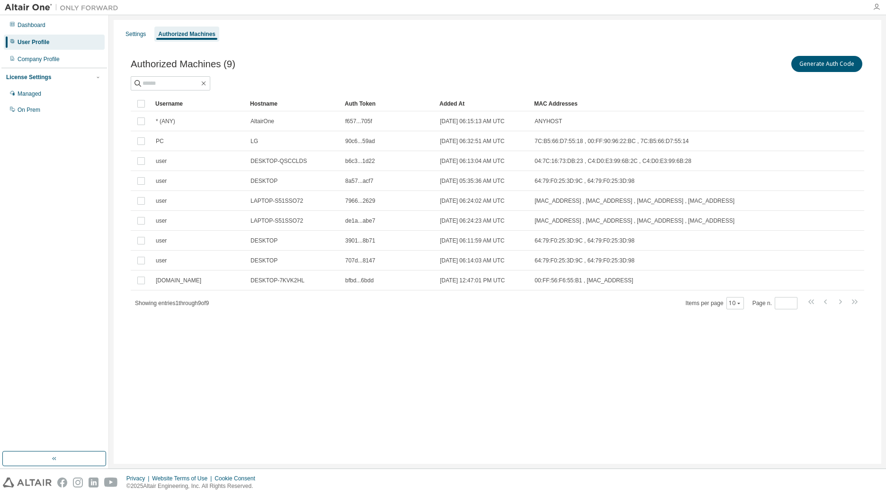
click at [876, 9] on icon "button" at bounding box center [877, 7] width 8 height 8
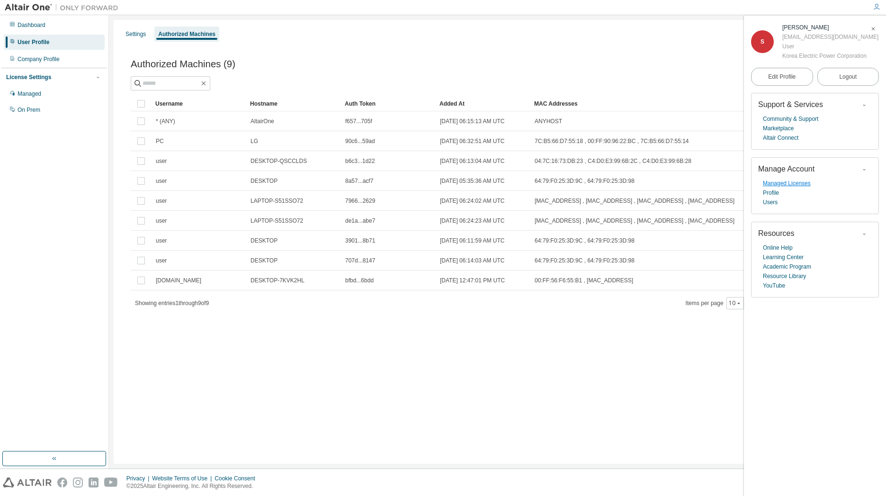
click at [794, 184] on link "Managed Licenses" at bounding box center [787, 183] width 48 height 9
click at [780, 183] on link "Managed Licenses" at bounding box center [787, 183] width 48 height 9
click at [775, 195] on link "Profile" at bounding box center [771, 192] width 16 height 9
click at [784, 117] on link "Community & Support" at bounding box center [790, 118] width 55 height 9
click at [785, 139] on link "Altair Connect" at bounding box center [781, 137] width 36 height 9
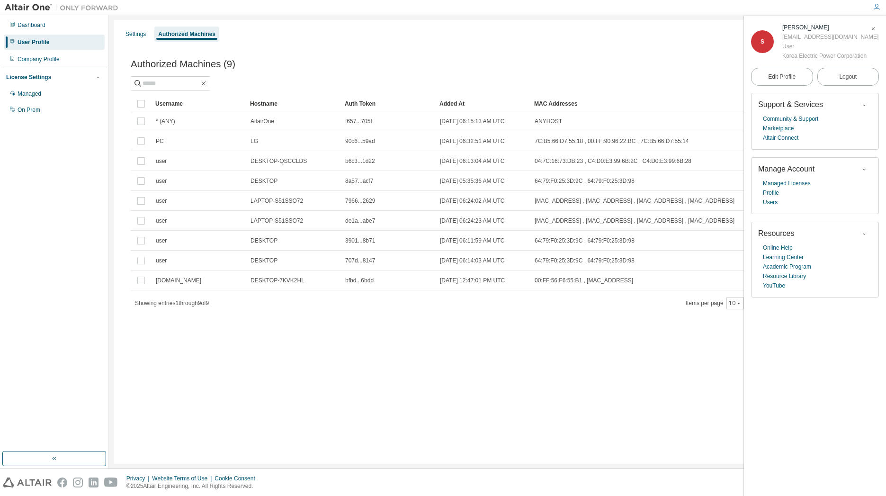
click at [348, 308] on div "Showing entries 1 through 9 of 9 Items per page 10 Page n. *" at bounding box center [498, 303] width 734 height 14
click at [872, 27] on icon "button" at bounding box center [873, 29] width 6 height 6
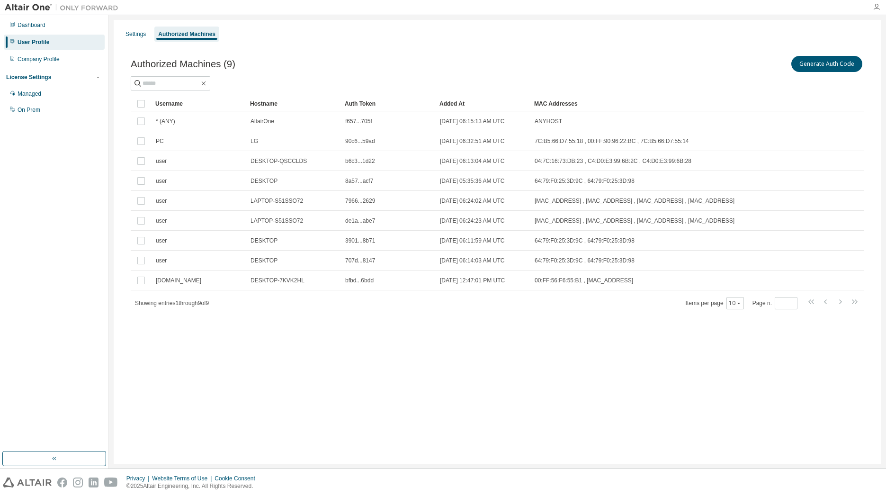
click at [877, 6] on icon "button" at bounding box center [877, 7] width 8 height 8
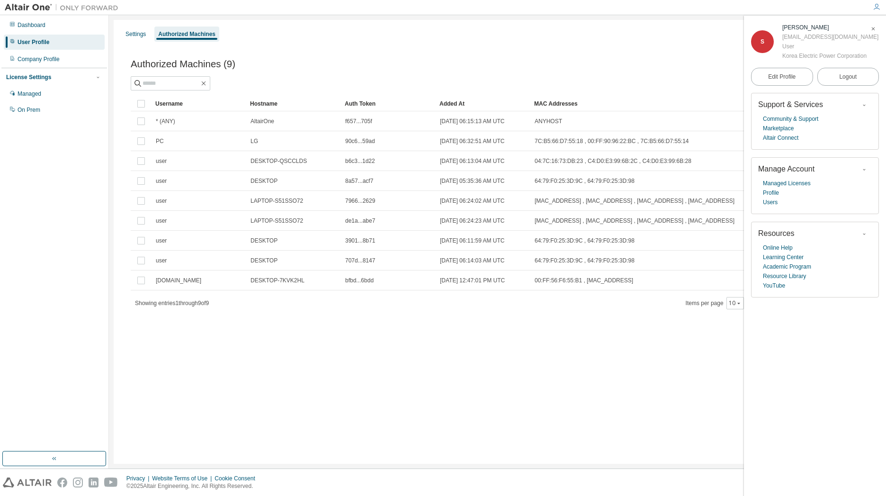
click at [33, 439] on img at bounding box center [27, 482] width 49 height 10
click at [57, 439] on icon "button" at bounding box center [55, 459] width 8 height 8
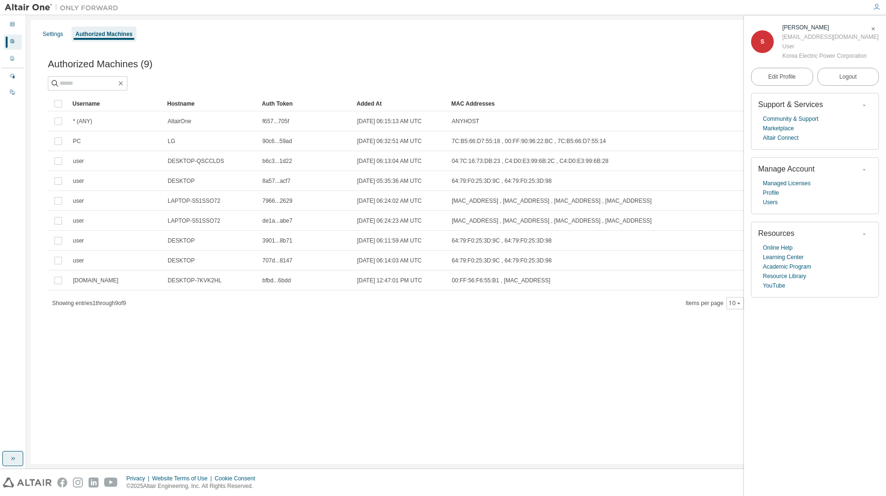
click at [7, 439] on button "button" at bounding box center [12, 458] width 21 height 15
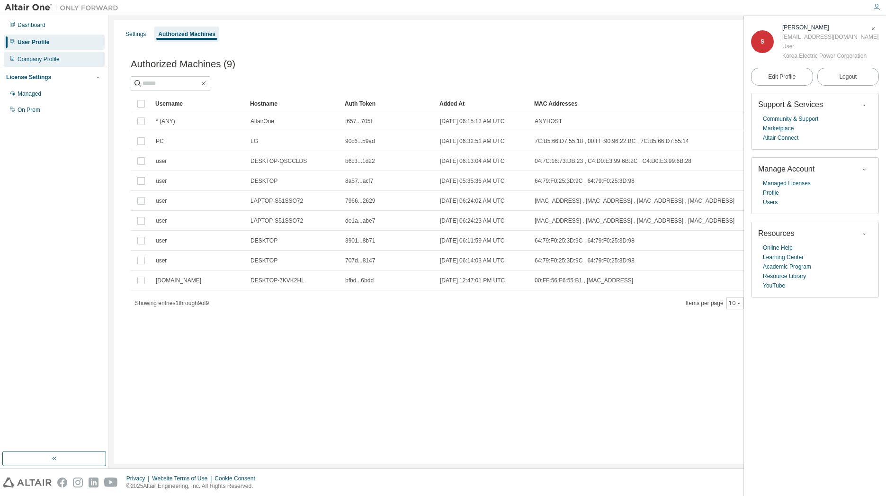
click at [46, 56] on div "Company Profile" at bounding box center [39, 59] width 42 height 8
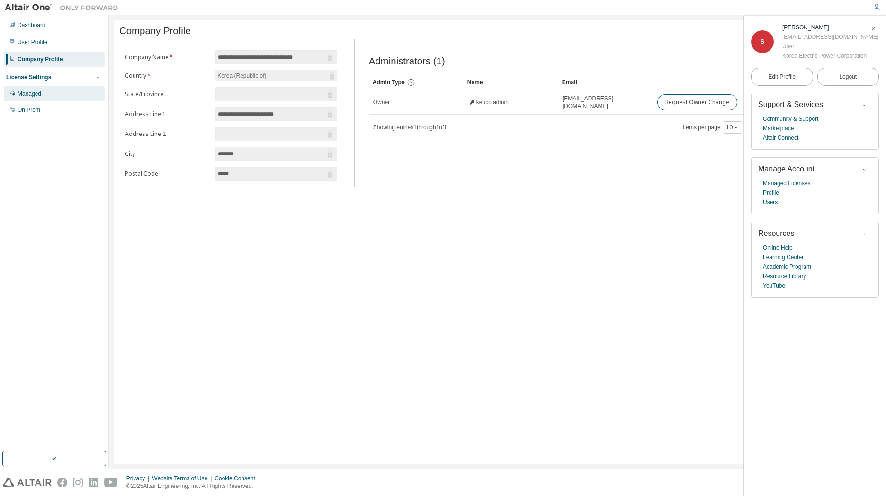
click at [41, 97] on div "Managed" at bounding box center [30, 94] width 24 height 8
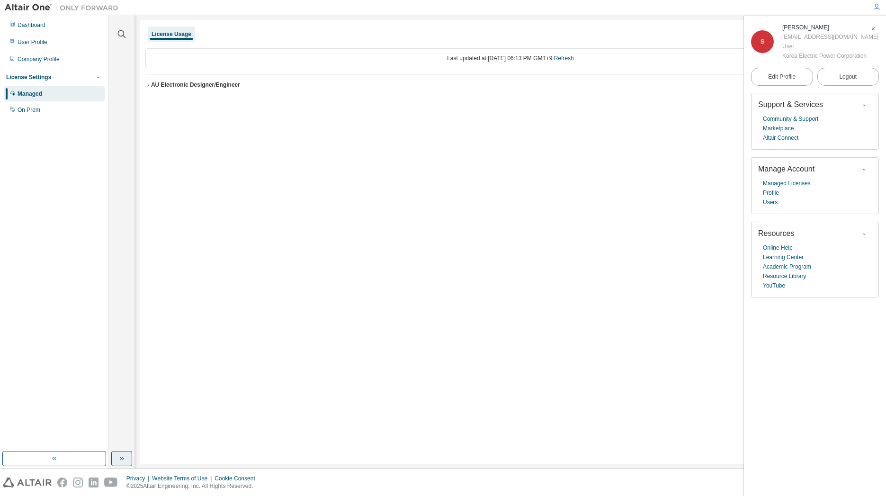
click at [121, 439] on button "button" at bounding box center [121, 458] width 21 height 15
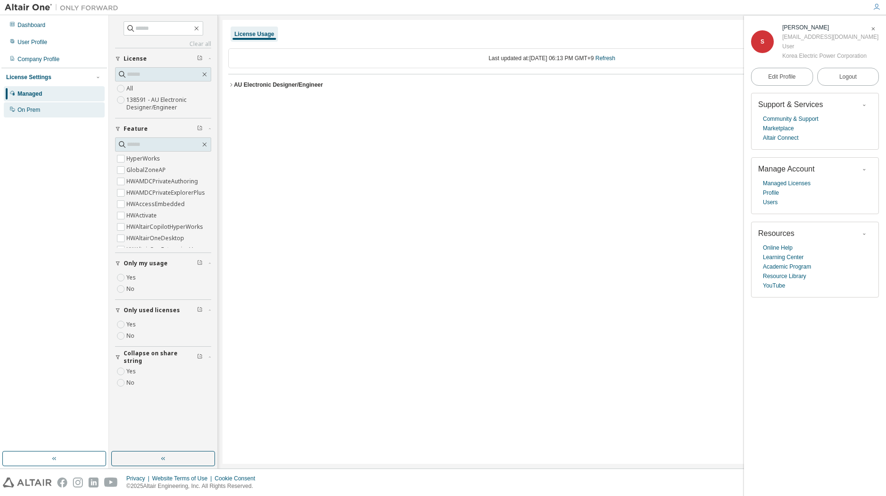
click at [27, 104] on div "On Prem" at bounding box center [54, 109] width 101 height 15
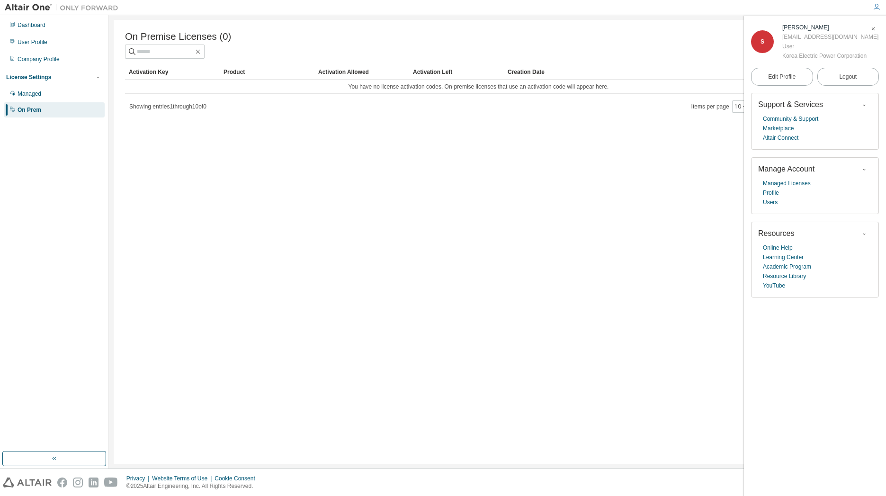
click at [671, 277] on div "On Premise Licenses (0) Clear Load Save Save As Field Operator Value Select fil…" at bounding box center [498, 242] width 768 height 444
click at [872, 24] on span "button" at bounding box center [872, 28] width 9 height 15
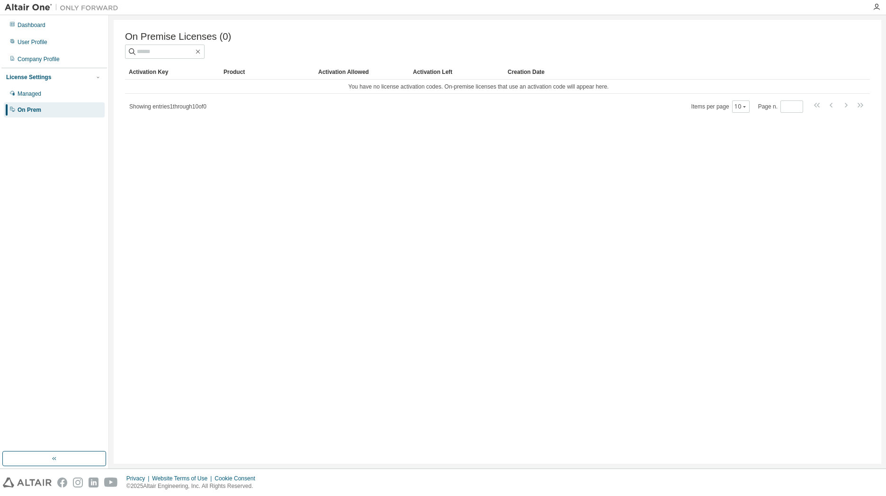
click at [421, 16] on div "On Premise Licenses (0) Clear Load Save Save As Field Operator Value Select fil…" at bounding box center [497, 241] width 777 height 453
click at [66, 62] on div "Company Profile" at bounding box center [54, 59] width 101 height 15
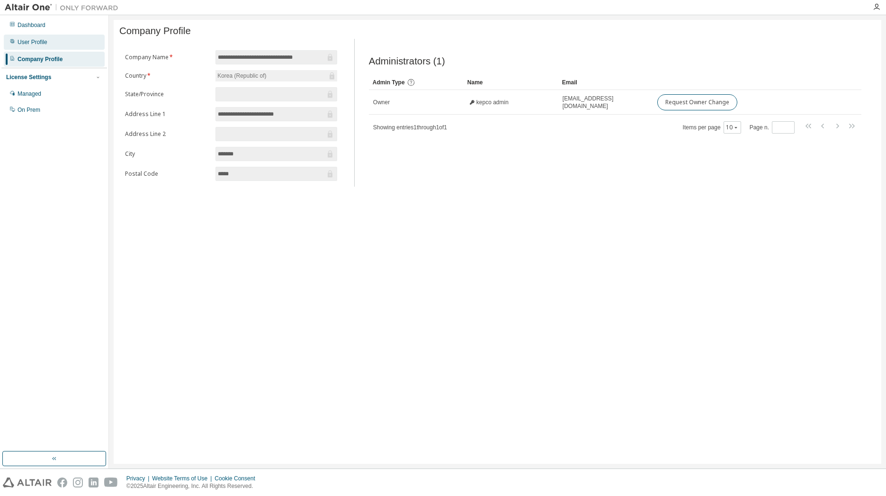
click at [53, 39] on div "User Profile" at bounding box center [54, 42] width 101 height 15
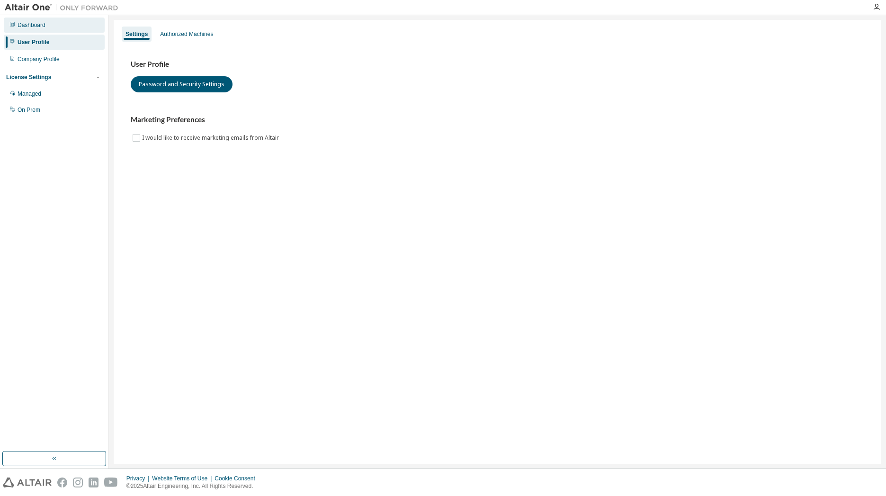
click at [33, 30] on div "Dashboard" at bounding box center [54, 25] width 101 height 15
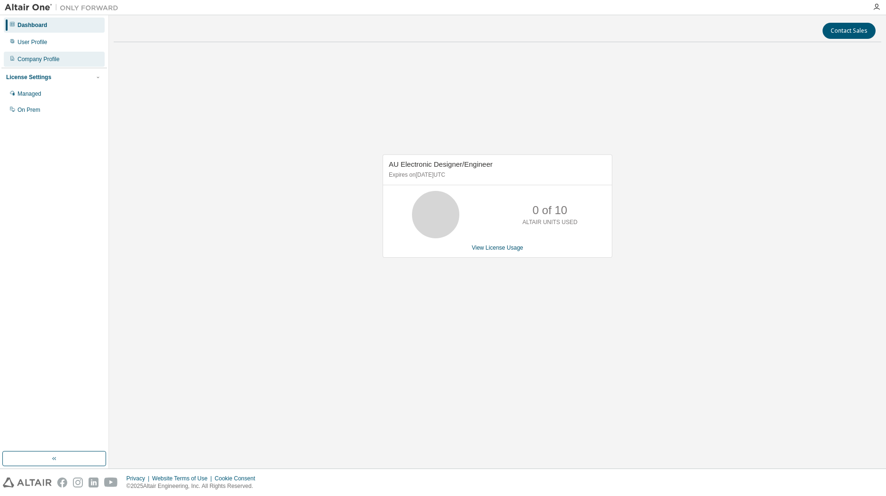
click at [41, 52] on div "Company Profile" at bounding box center [54, 59] width 101 height 15
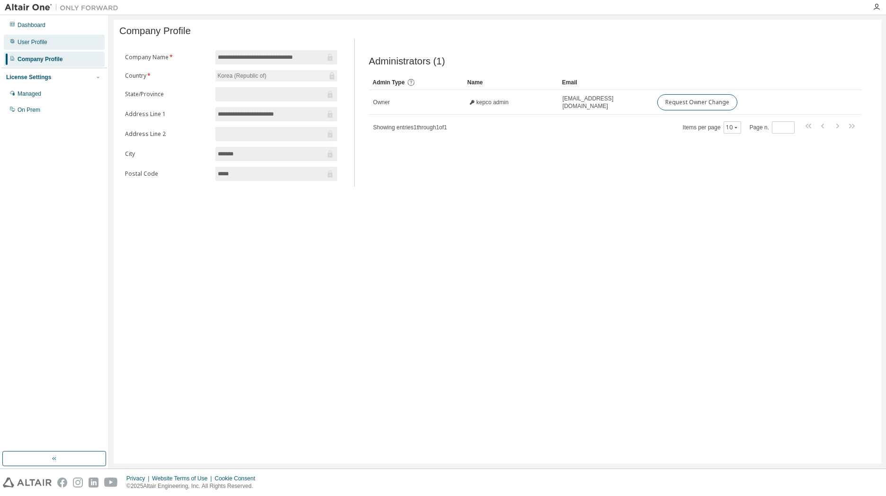
click at [45, 38] on div "User Profile" at bounding box center [33, 42] width 30 height 8
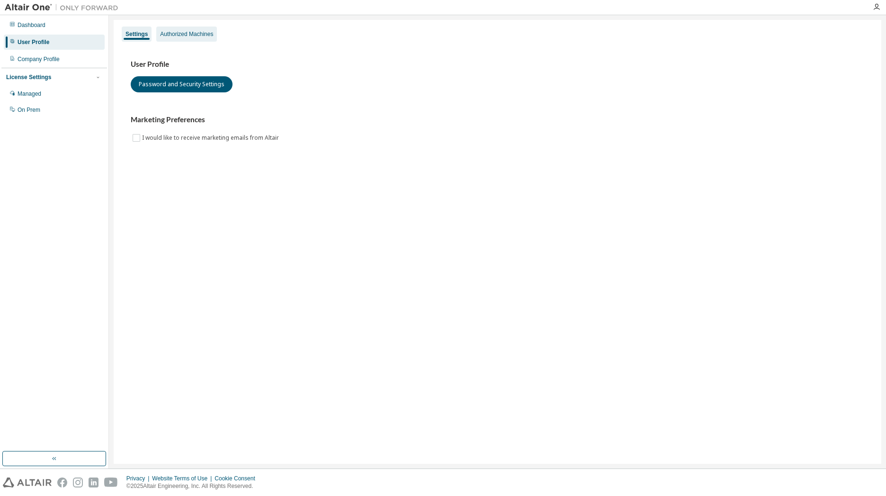
drag, startPoint x: 224, startPoint y: 30, endPoint x: 215, endPoint y: 33, distance: 8.5
click at [215, 33] on div "Settings Authorized Machines" at bounding box center [497, 34] width 756 height 17
click at [214, 34] on div "Authorized Machines" at bounding box center [186, 34] width 61 height 15
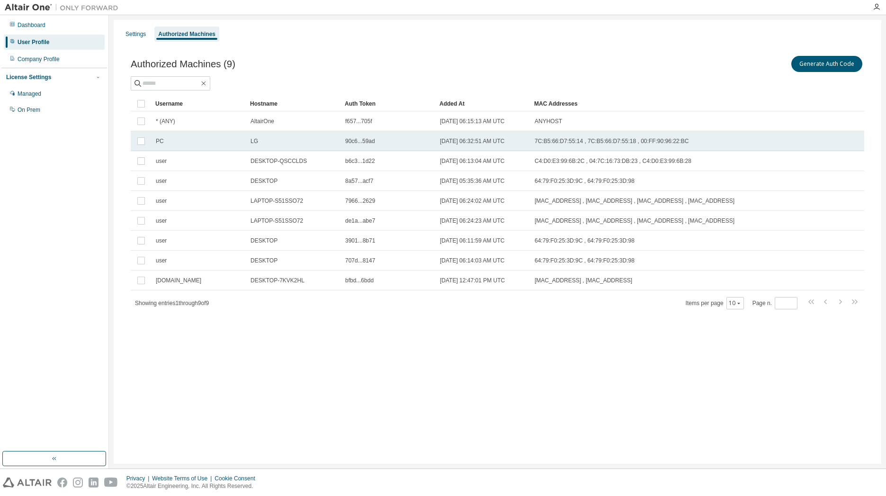
click at [173, 140] on div "PC" at bounding box center [199, 141] width 86 height 8
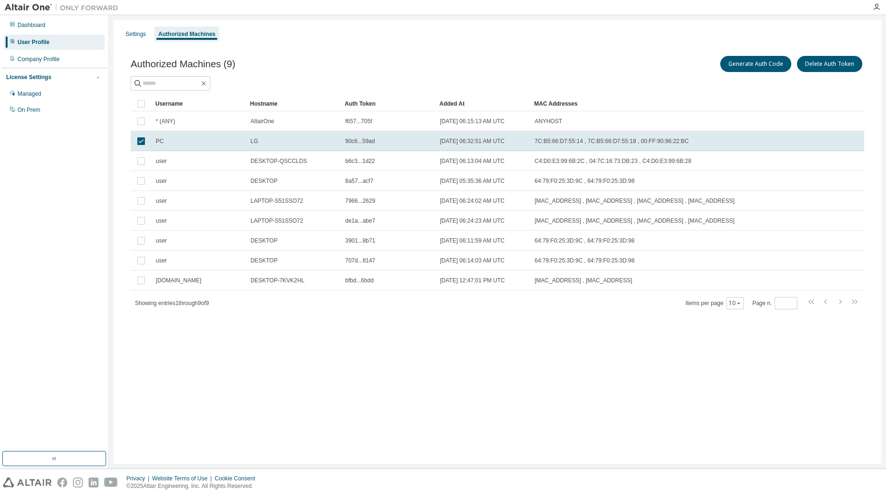
drag, startPoint x: 428, startPoint y: 81, endPoint x: 408, endPoint y: 83, distance: 20.0
click at [428, 81] on div at bounding box center [498, 83] width 734 height 14
drag, startPoint x: 356, startPoint y: 337, endPoint x: 349, endPoint y: 335, distance: 7.7
click at [355, 335] on div "Settings Authorized Machines Authorized Machines (9) Generate Auth Code Delete …" at bounding box center [498, 242] width 768 height 444
click at [760, 66] on button "Generate Auth Code" at bounding box center [755, 64] width 71 height 16
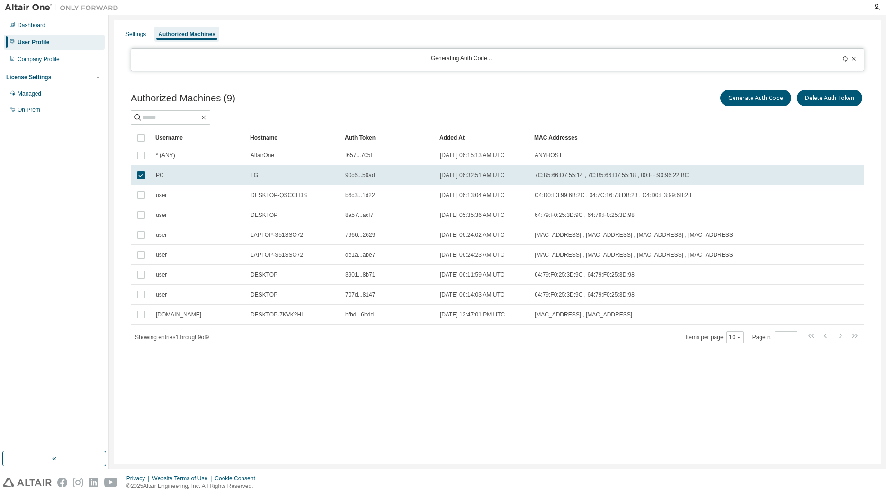
click at [494, 65] on div "Generating Auth Code..." at bounding box center [498, 59] width 734 height 23
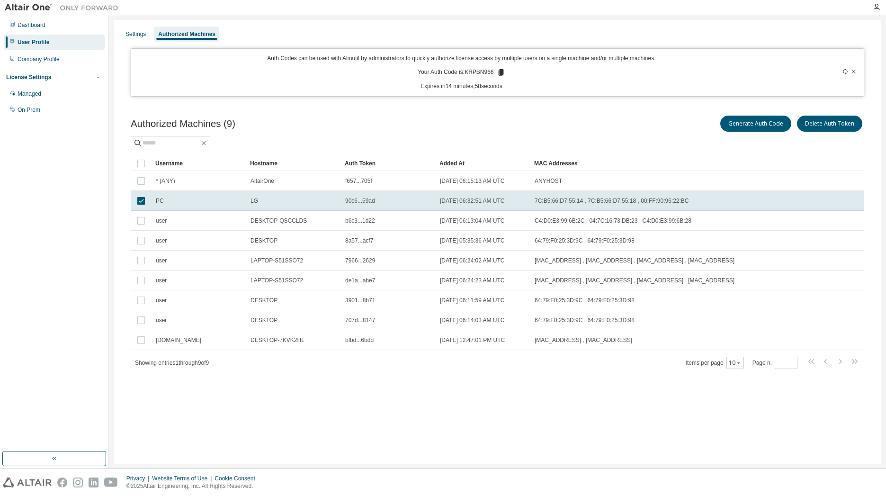
click at [328, 61] on p "Auth Codes can be used with Almutil by administrators to quickly authorize lice…" at bounding box center [461, 58] width 649 height 8
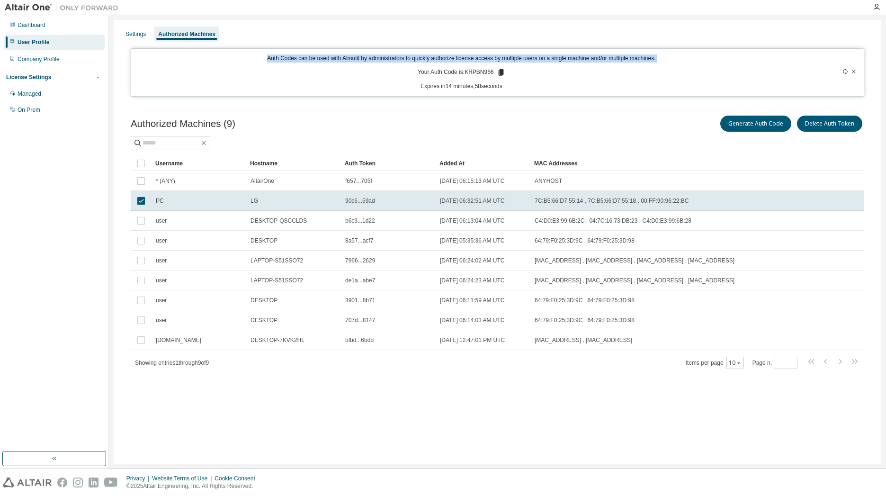
drag, startPoint x: 328, startPoint y: 61, endPoint x: 343, endPoint y: 62, distance: 15.6
click at [328, 61] on p "Auth Codes can be used with Almutil by administrators to quickly authorize lice…" at bounding box center [461, 58] width 649 height 8
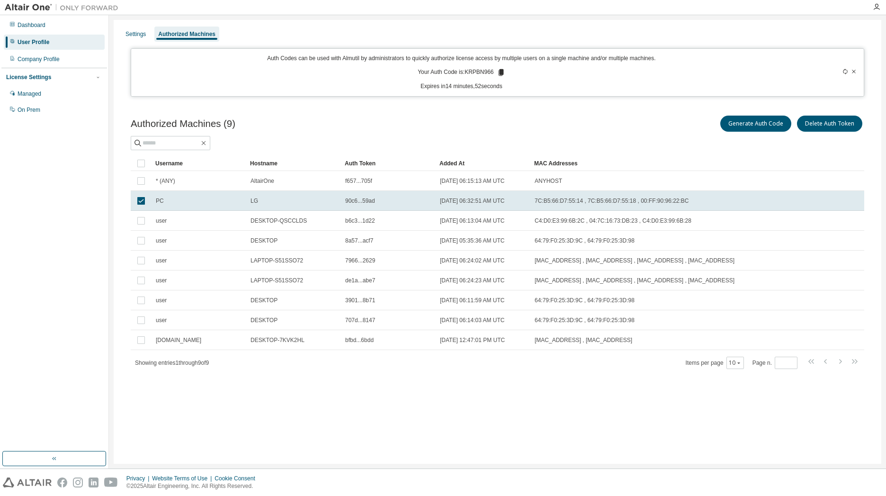
click at [601, 110] on div "Authorized Machines (9) Generate Auth Code Delete Auth Token Clear Load Save Sa…" at bounding box center [497, 248] width 756 height 292
click at [338, 392] on div "Authorized Machines (9) Generate Auth Code Delete Auth Token Clear Load Save Sa…" at bounding box center [497, 248] width 756 height 292
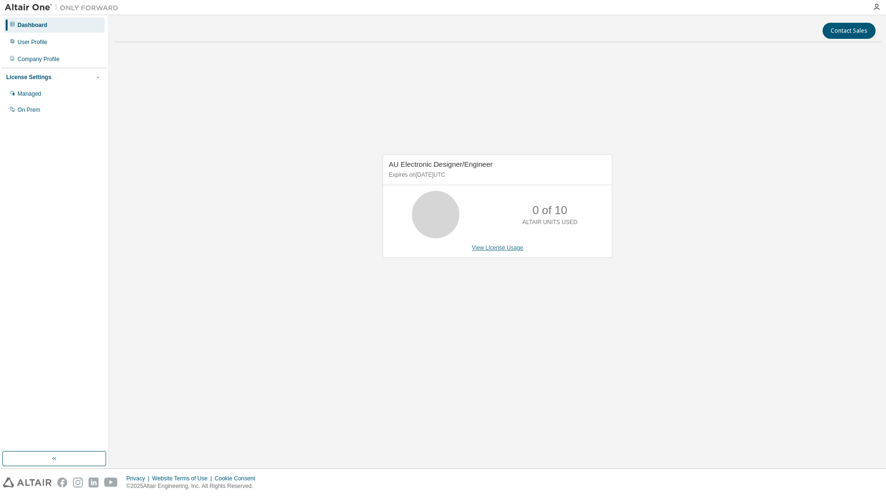
click at [495, 248] on link "View License Usage" at bounding box center [498, 247] width 52 height 7
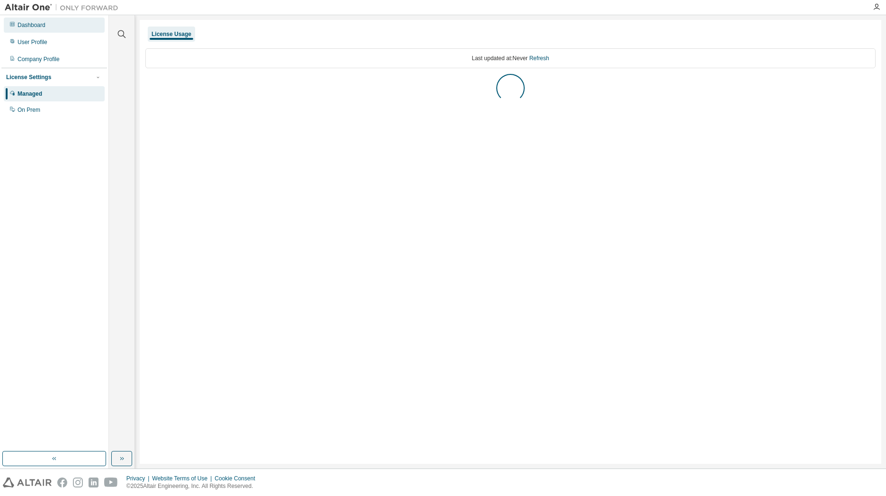
click at [55, 30] on div "Dashboard" at bounding box center [54, 25] width 101 height 15
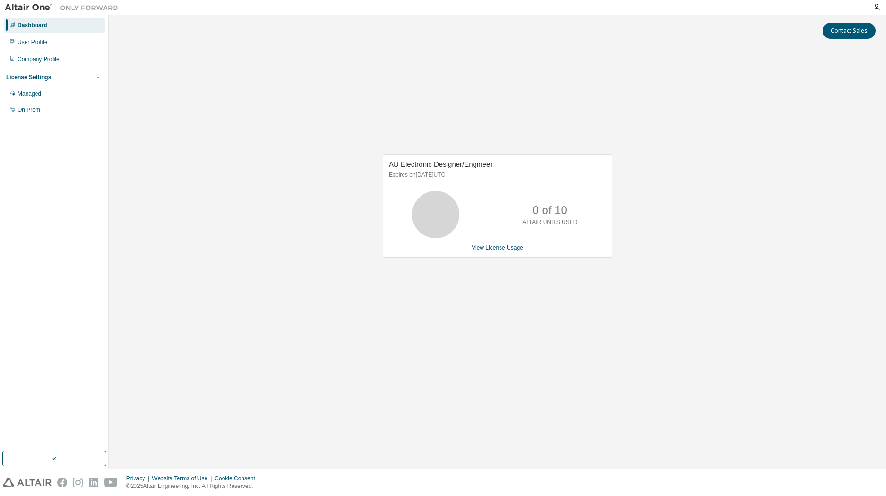
click at [433, 169] on div "AU Electronic Designer/Engineer Expires on [DATE] UTC" at bounding box center [497, 170] width 229 height 30
click at [599, 158] on div "AU Electronic Designer/Engineer Expires on [DATE] UTC" at bounding box center [497, 170] width 229 height 30
click at [851, 30] on button "Contact Sales" at bounding box center [849, 31] width 53 height 16
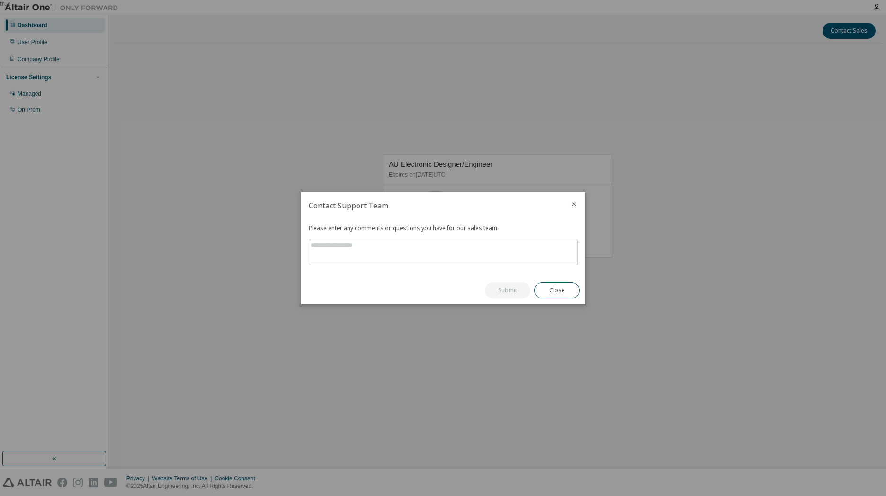
click at [575, 205] on icon "close" at bounding box center [574, 203] width 4 height 4
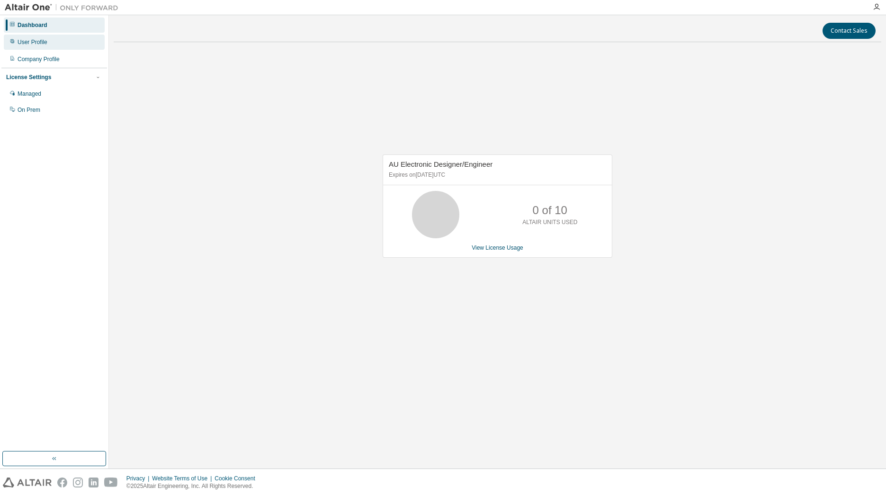
click at [42, 45] on div "User Profile" at bounding box center [33, 42] width 30 height 8
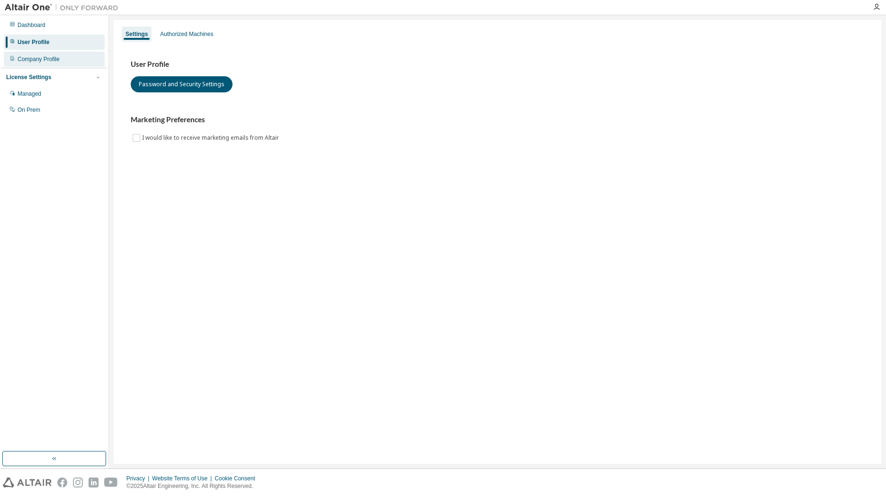
click at [31, 62] on div "Company Profile" at bounding box center [39, 59] width 42 height 8
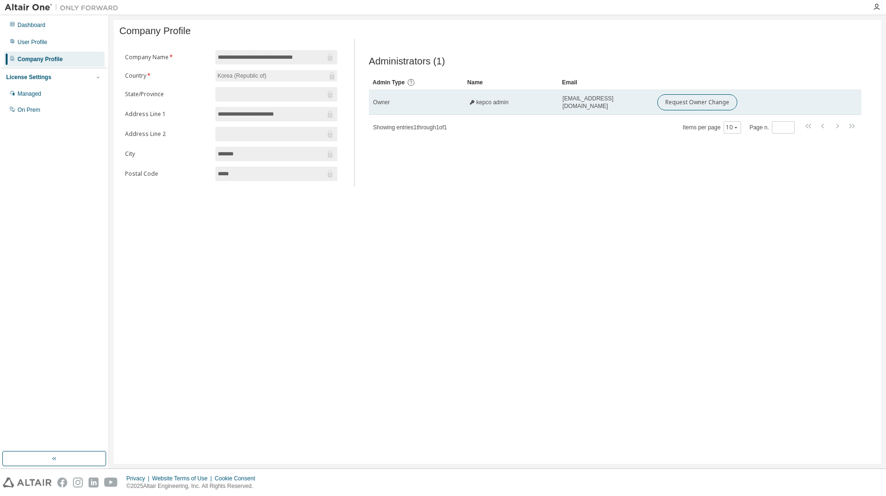
click at [565, 107] on span "[EMAIL_ADDRESS][DOMAIN_NAME]" at bounding box center [606, 102] width 86 height 15
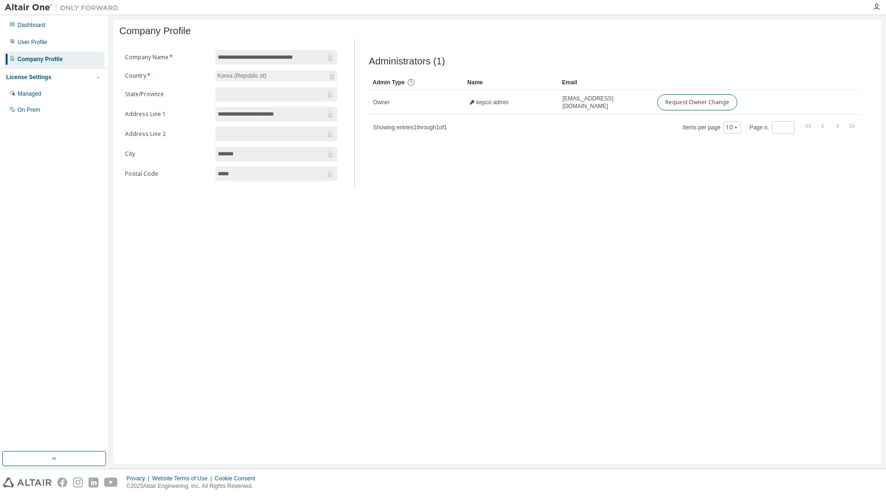
click at [593, 145] on div "Administrators (1) Clear Load Save Save As Field Operator Value Select filter S…" at bounding box center [615, 116] width 515 height 142
click at [41, 95] on div "Managed" at bounding box center [30, 94] width 24 height 8
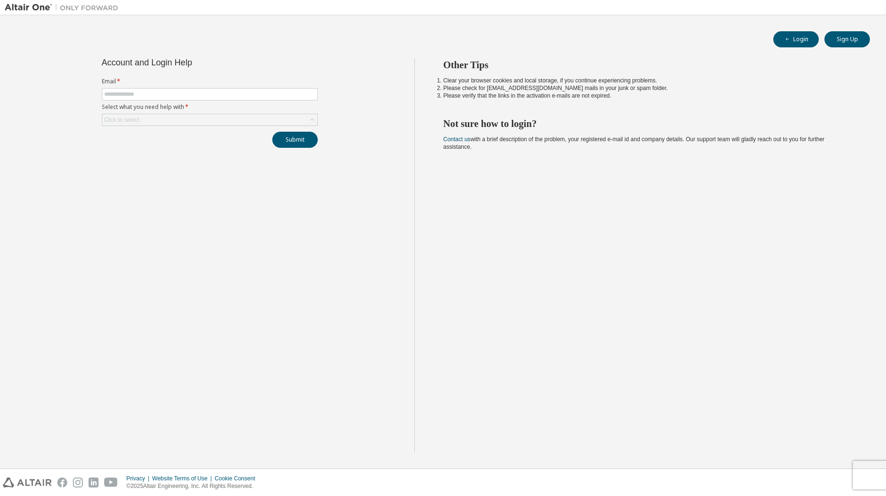
click at [33, 478] on img at bounding box center [27, 482] width 49 height 10
